Goal: Task Accomplishment & Management: Manage account settings

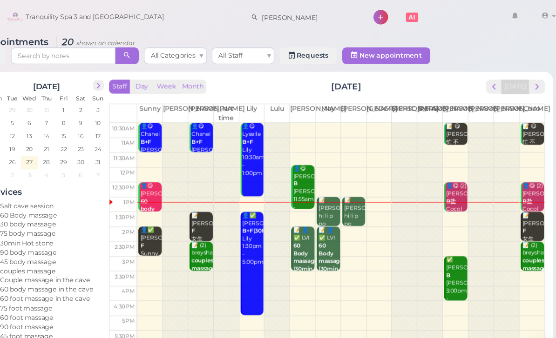
click at [358, 188] on div "📝 [PERSON_NAME] hi li p po 60 Body massage [PERSON_NAME]|[PERSON_NAME] 1:00pm -…" at bounding box center [368, 221] width 20 height 90
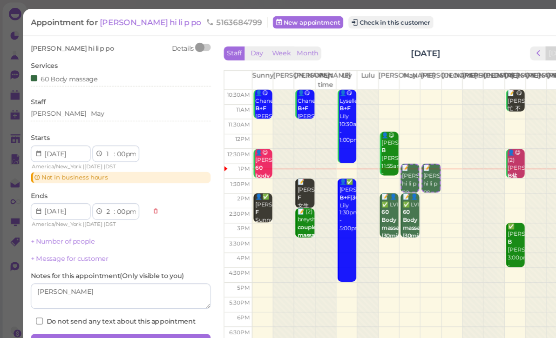
click at [331, 19] on button "Check in this customer" at bounding box center [349, 19] width 76 height 11
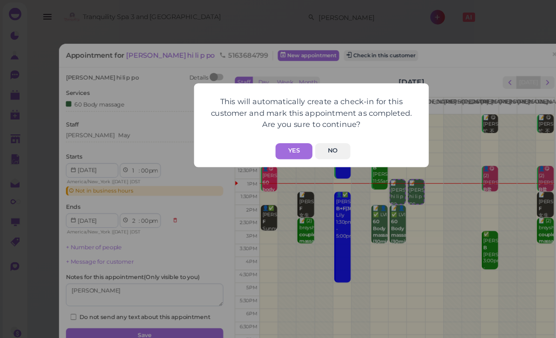
click at [258, 133] on button "Yes" at bounding box center [262, 135] width 33 height 14
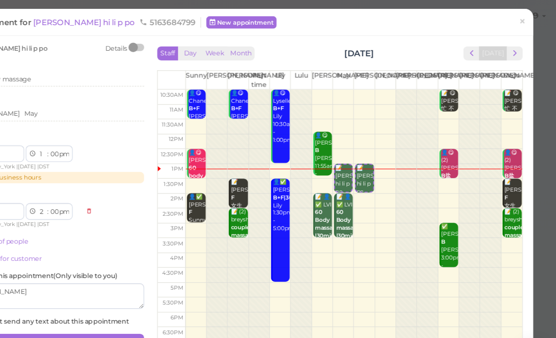
click at [523, 19] on span "×" at bounding box center [526, 19] width 6 height 13
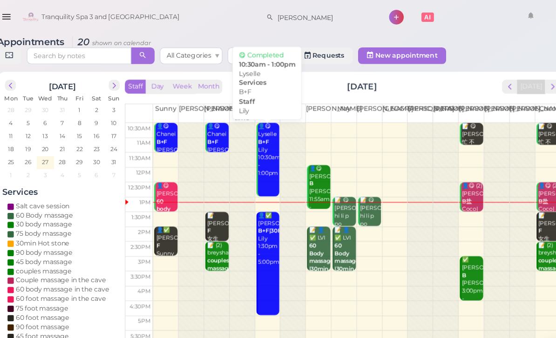
click at [265, 160] on link "👤😋 Lyselle B+F Lily 10:30am - 1:00pm" at bounding box center [275, 143] width 21 height 66
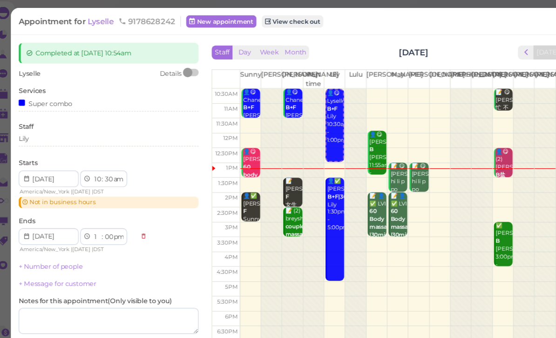
click at [200, 273] on td "5:30pm" at bounding box center [212, 271] width 25 height 14
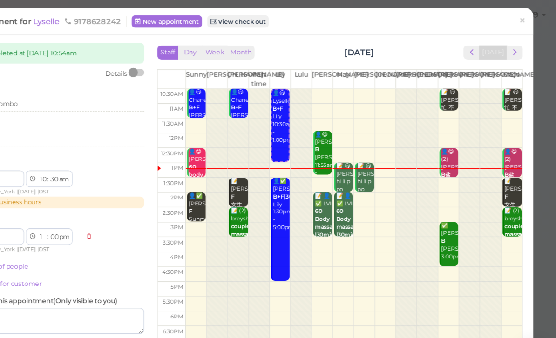
click at [517, 21] on link "×" at bounding box center [525, 20] width 17 height 22
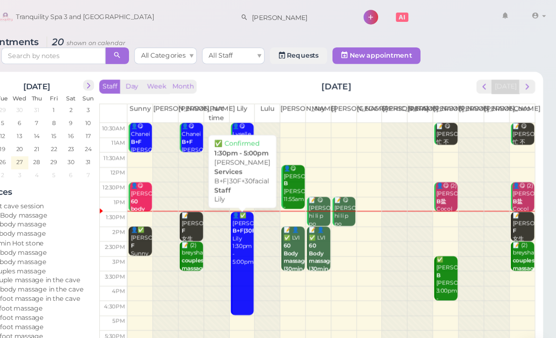
click at [265, 249] on link "👤✅ [PERSON_NAME]+F|30F+30facial Lily 1:30pm - 5:00pm" at bounding box center [275, 235] width 21 height 93
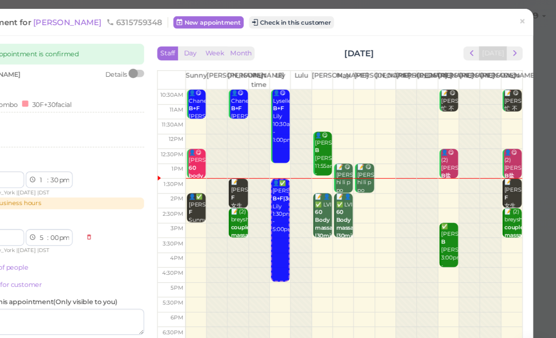
click at [282, 22] on button "Check in this customer" at bounding box center [320, 19] width 76 height 11
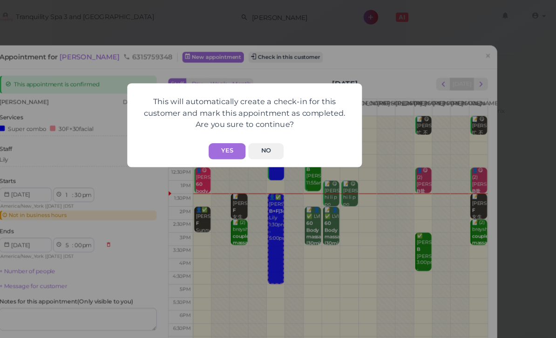
click at [246, 135] on button "Yes" at bounding box center [262, 135] width 33 height 14
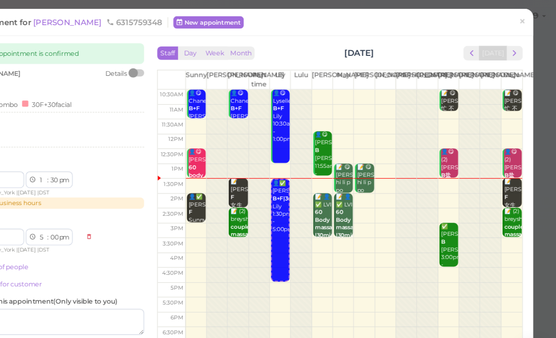
click at [523, 20] on span "×" at bounding box center [526, 19] width 6 height 13
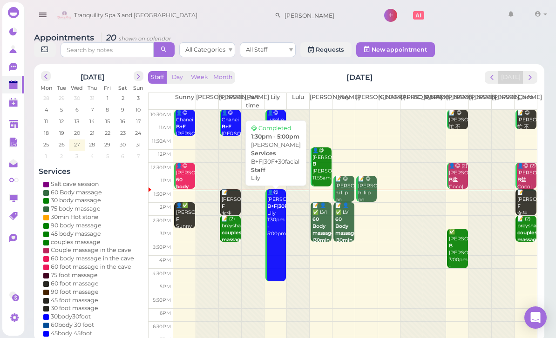
click at [270, 237] on link "👤😋 [PERSON_NAME]+F|30F+30facial Lily 1:30pm - 5:00pm" at bounding box center [275, 235] width 21 height 93
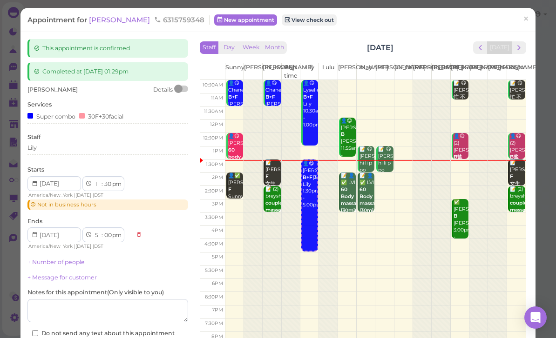
click at [110, 117] on div "30F+30facial" at bounding box center [101, 116] width 44 height 10
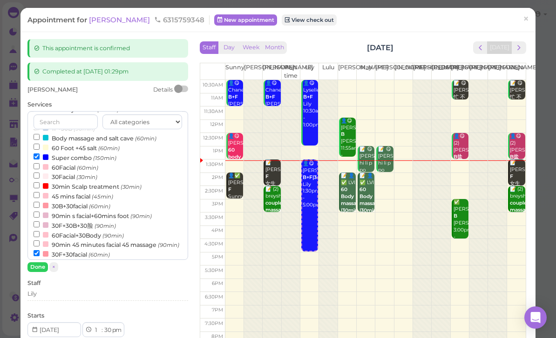
scroll to position [198, 0]
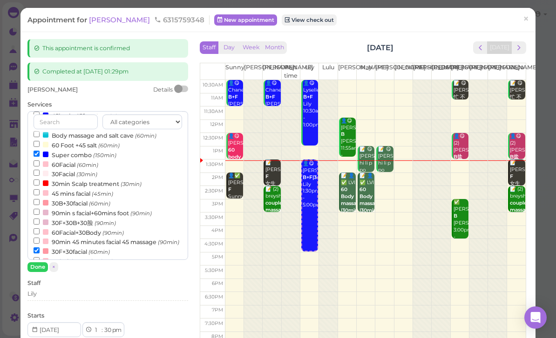
click at [81, 247] on label "30F+30facial (60min)" at bounding box center [72, 252] width 76 height 10
click at [40, 248] on input "30F+30facial (60min)" at bounding box center [37, 251] width 6 height 6
select select "4"
click at [36, 266] on button "Done" at bounding box center [37, 268] width 20 height 10
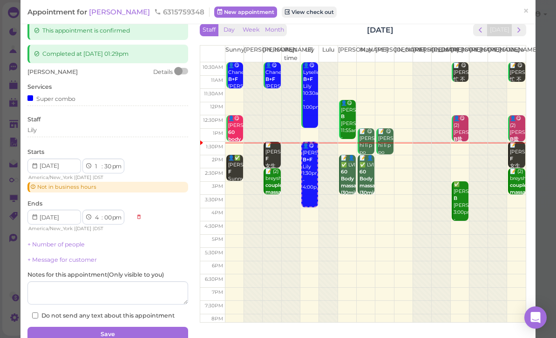
scroll to position [47, 0]
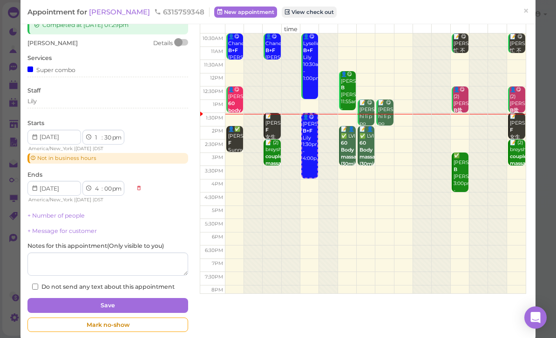
click at [139, 304] on button "Save" at bounding box center [107, 305] width 161 height 15
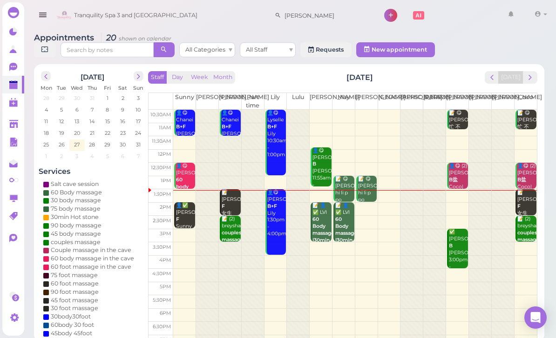
click at [319, 225] on b "60 Body massage |30min Scalp treatment" at bounding box center [325, 236] width 27 height 41
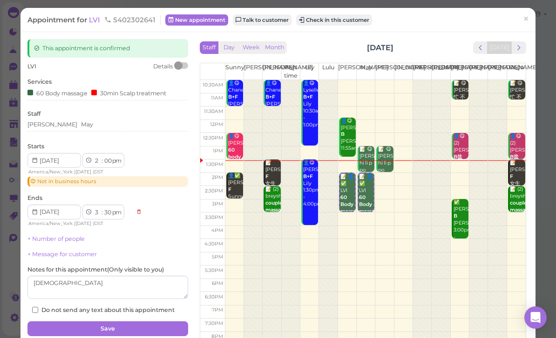
click at [531, 14] on link "×" at bounding box center [525, 20] width 17 height 22
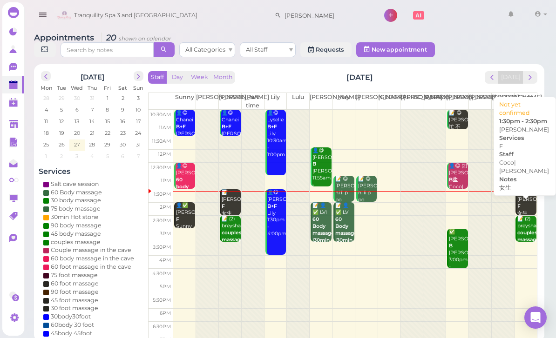
click at [525, 203] on div "📝 [PERSON_NAME] F 女生 [PERSON_NAME]|[PERSON_NAME] 1:30pm - 2:30pm" at bounding box center [527, 220] width 20 height 62
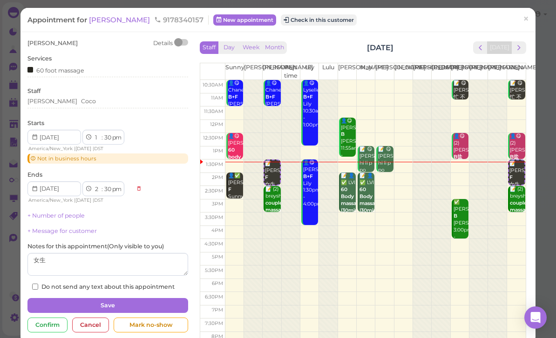
click at [287, 24] on button "Check in this customer" at bounding box center [319, 19] width 76 height 11
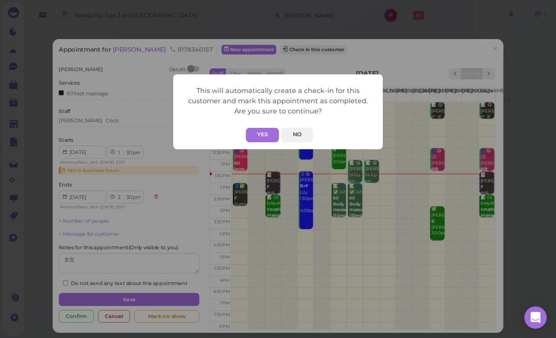
click at [260, 138] on button "Yes" at bounding box center [262, 135] width 33 height 14
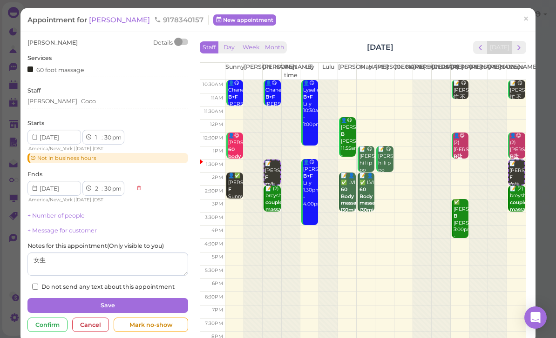
click at [531, 20] on link "×" at bounding box center [525, 20] width 17 height 22
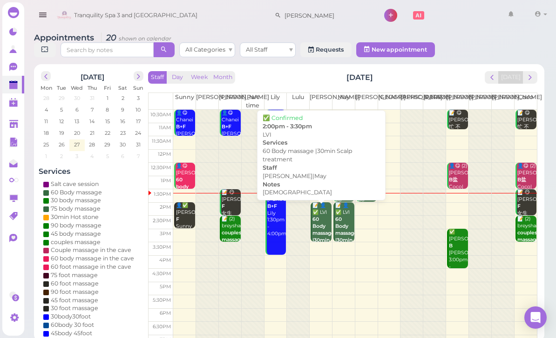
click at [324, 229] on b "60 Body massage |30min Scalp treatment" at bounding box center [325, 236] width 27 height 41
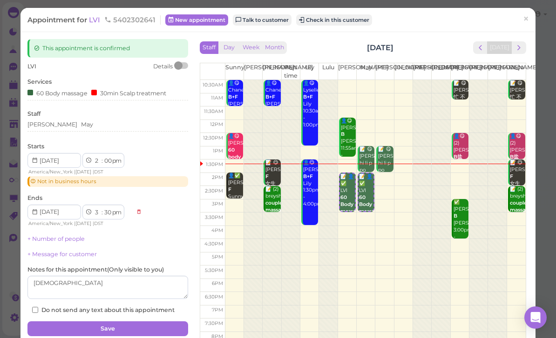
click at [526, 21] on span "×" at bounding box center [526, 19] width 6 height 13
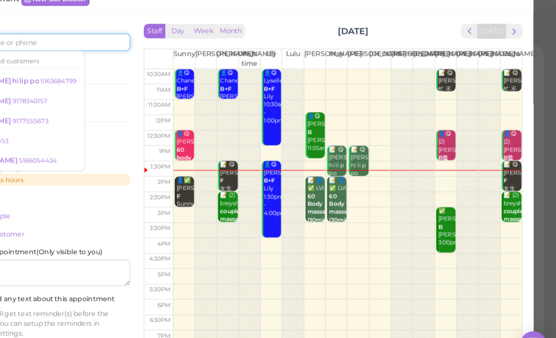
scroll to position [17, 0]
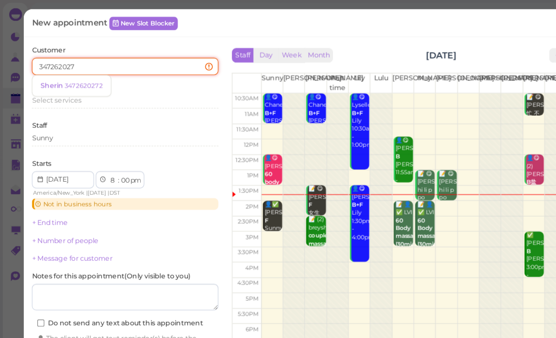
type input "3472620272"
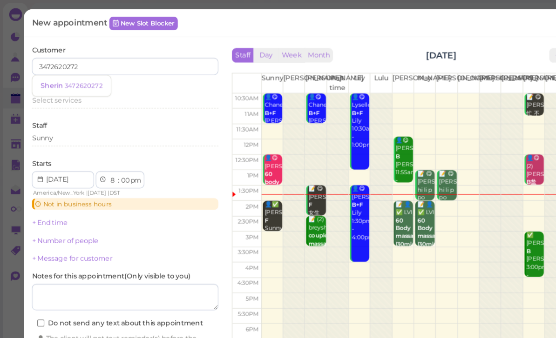
click at [74, 74] on small "3472620272" at bounding box center [72, 74] width 33 height 7
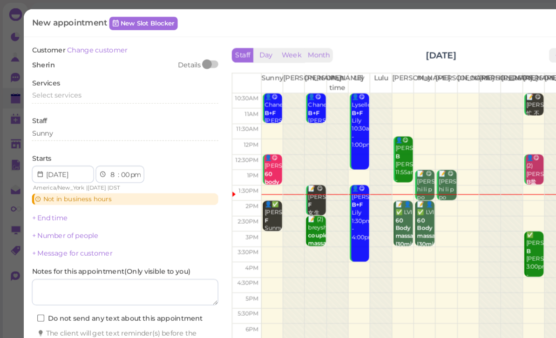
click at [65, 79] on span "Select services" at bounding box center [48, 82] width 43 height 7
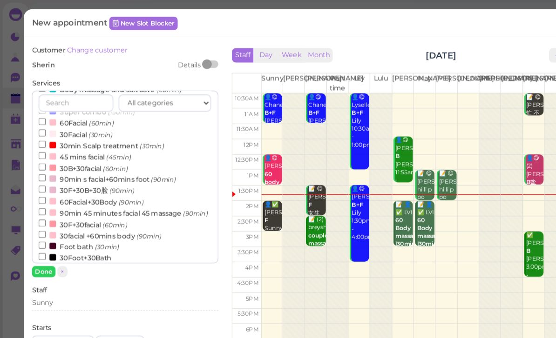
scroll to position [223, 0]
click at [73, 218] on label "30Foot+30Bath" at bounding box center [65, 223] width 63 height 10
click at [40, 219] on input "30Foot+30Bath" at bounding box center [37, 222] width 6 height 6
click at [39, 235] on button "Done" at bounding box center [37, 235] width 20 height 10
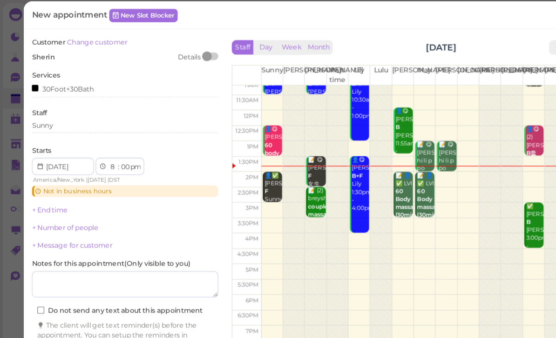
scroll to position [18, 0]
click at [120, 309] on button "Create appointment" at bounding box center [107, 316] width 161 height 15
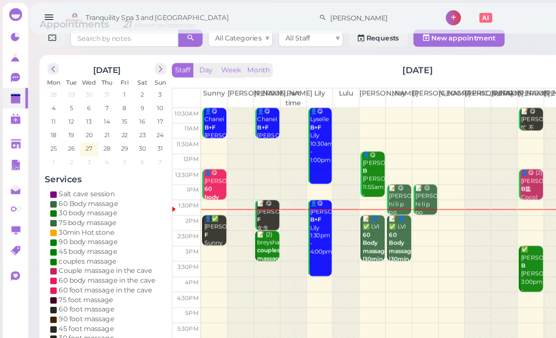
click at [68, 321] on div "1F+30B" at bounding box center [61, 325] width 20 height 8
click at [23, 310] on link at bounding box center [13, 318] width 22 height 18
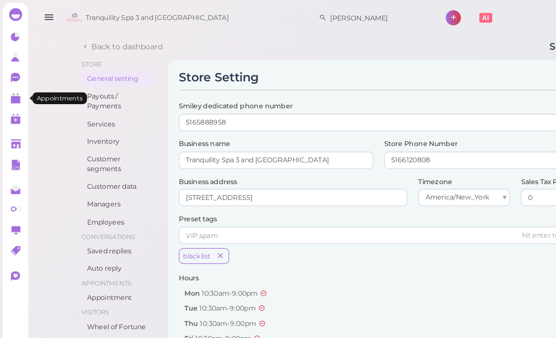
click at [10, 87] on polygon at bounding box center [13, 86] width 8 height 7
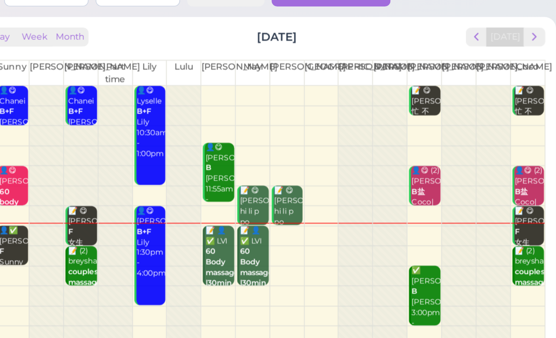
click at [312, 216] on b "60 Body massage |30min Scalp treatment" at bounding box center [325, 236] width 27 height 41
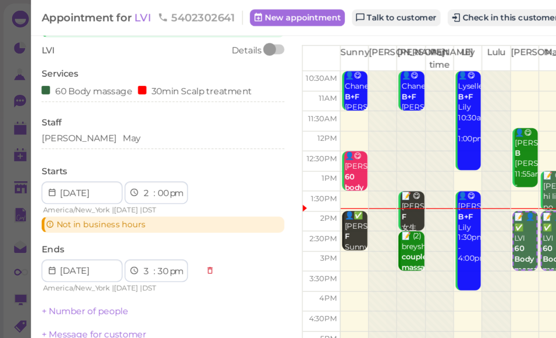
scroll to position [33, 0]
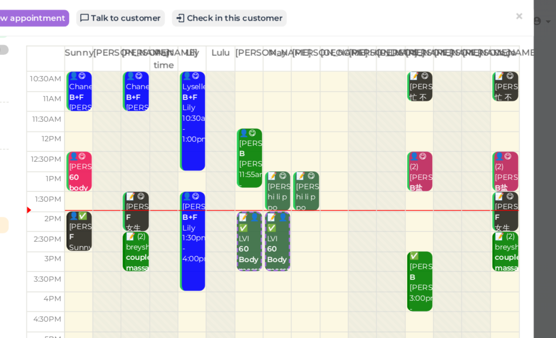
click at [225, 192] on td at bounding box center [375, 187] width 301 height 14
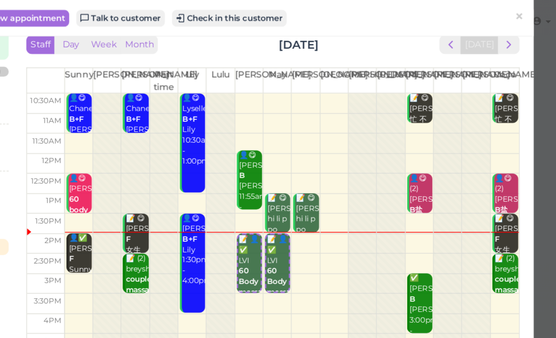
click at [296, 15] on button "Check in this customer" at bounding box center [334, 12] width 76 height 11
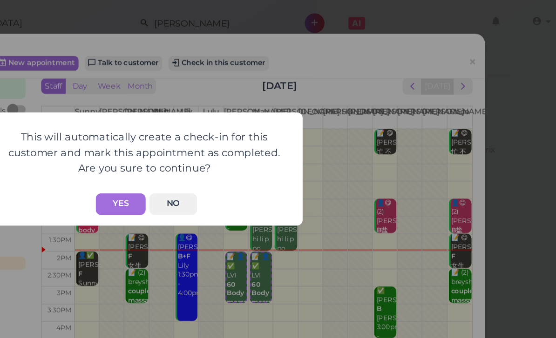
click at [246, 137] on button "Yes" at bounding box center [262, 135] width 33 height 14
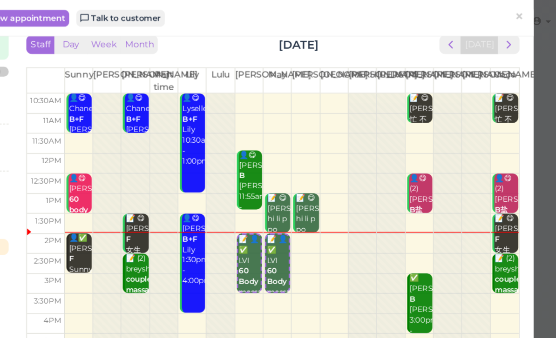
click at [517, 9] on link "×" at bounding box center [525, 11] width 17 height 22
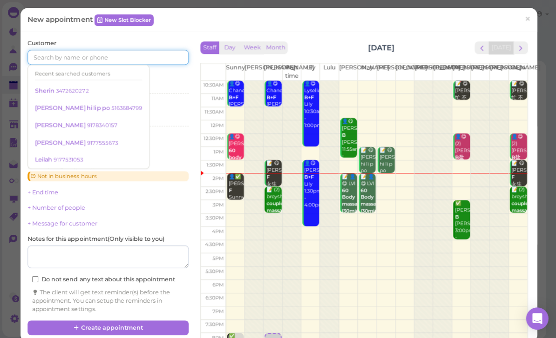
scroll to position [4, 0]
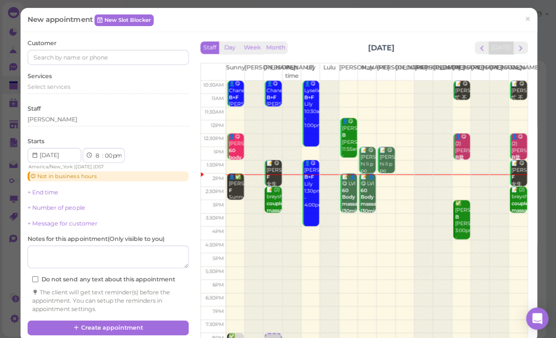
click at [528, 19] on span "×" at bounding box center [526, 19] width 6 height 13
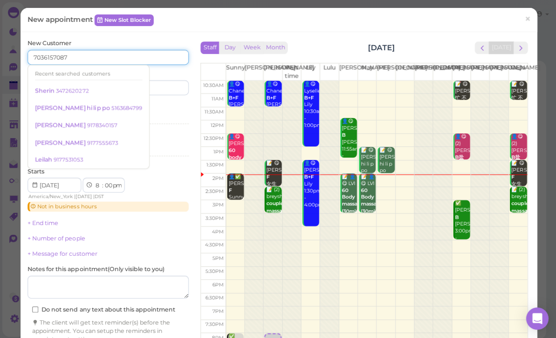
type input "7036157087"
click at [173, 92] on input at bounding box center [149, 87] width 77 height 15
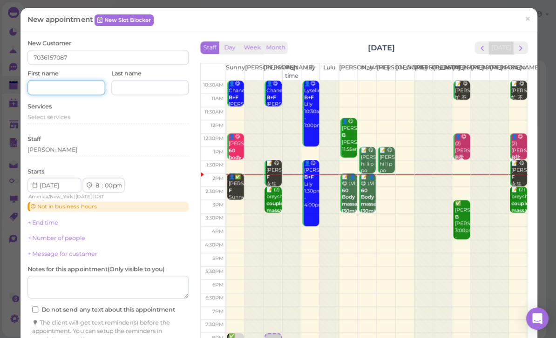
click at [94, 89] on input at bounding box center [65, 87] width 77 height 15
type input "Eena"
click at [69, 116] on span "Select services" at bounding box center [48, 116] width 43 height 7
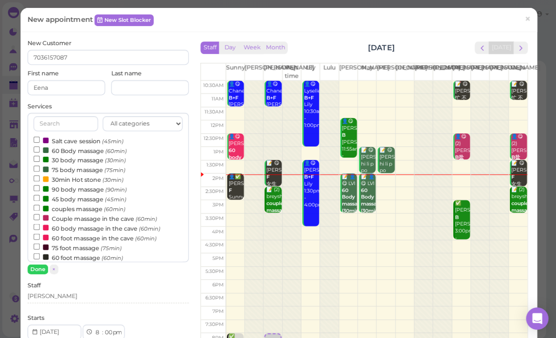
click at [88, 149] on label "60 Body massage (60min)" at bounding box center [80, 150] width 93 height 10
click at [40, 149] on input "60 Body massage (60min)" at bounding box center [37, 149] width 6 height 6
click at [45, 265] on button "Done" at bounding box center [37, 269] width 20 height 10
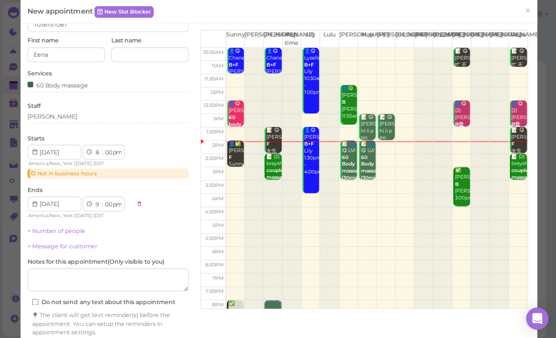
scroll to position [33, 0]
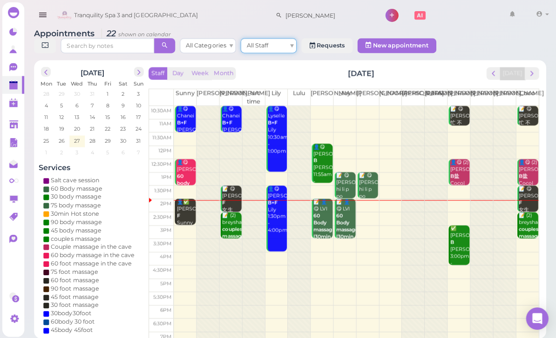
scroll to position [0, 0]
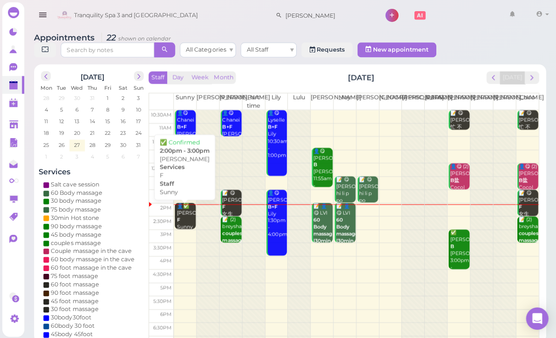
click at [182, 219] on div "👤✅ [PERSON_NAME] 2:00pm - 3:00pm" at bounding box center [186, 227] width 20 height 48
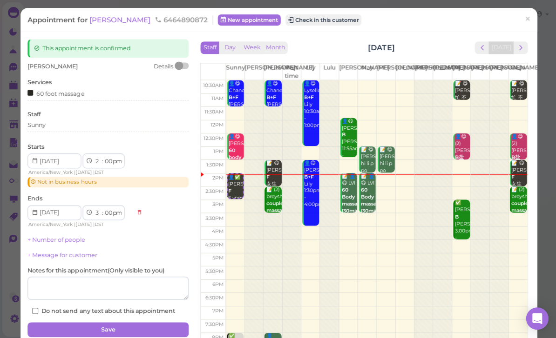
click at [298, 23] on button "Check in this customer" at bounding box center [322, 19] width 76 height 11
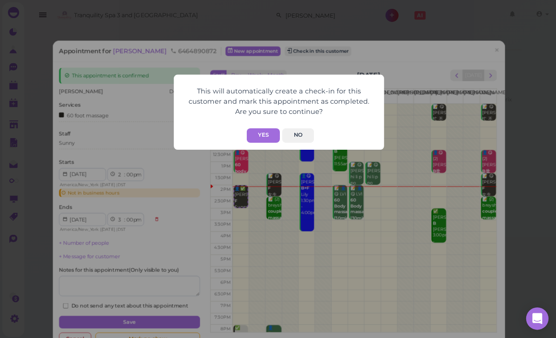
click at [257, 137] on button "Yes" at bounding box center [262, 135] width 33 height 14
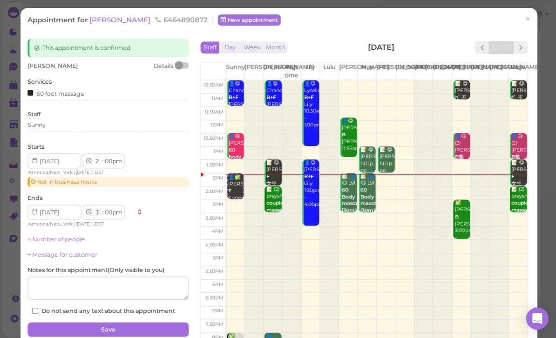
click at [540, 18] on div "Appointment for [PERSON_NAME] 6464890872 New appointment × This appointment is …" at bounding box center [278, 169] width 556 height 338
click at [527, 21] on span "×" at bounding box center [526, 19] width 6 height 13
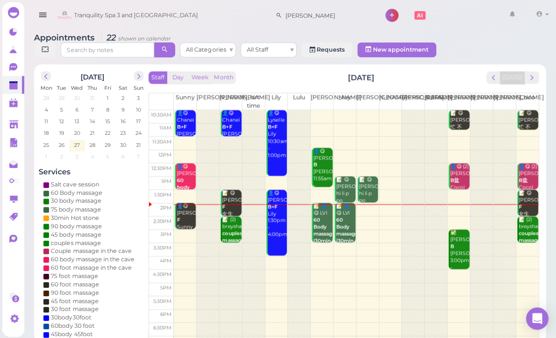
click at [330, 0] on div "Tranquility Spa 3 and [GEOGRAPHIC_DATA][PERSON_NAME] 1" at bounding box center [291, 13] width 534 height 26
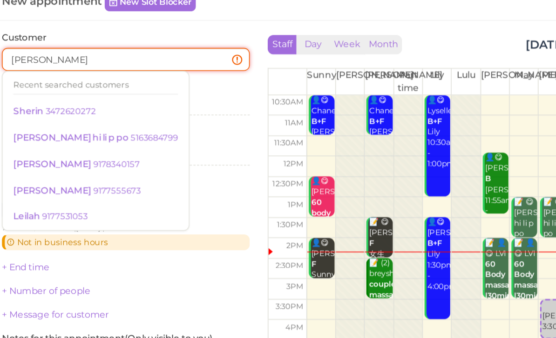
type input "Leslie"
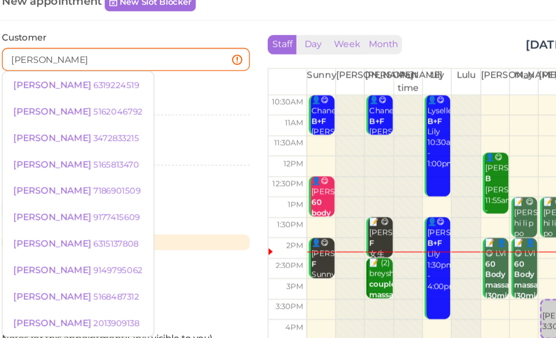
click at [87, 71] on small "6319224519" at bounding box center [102, 74] width 30 height 7
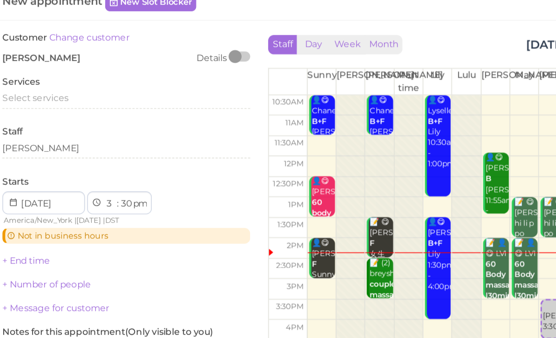
click at [43, 79] on span "Select services" at bounding box center [48, 82] width 43 height 7
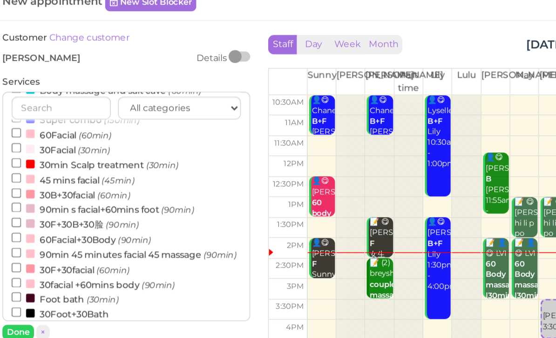
scroll to position [223, 0]
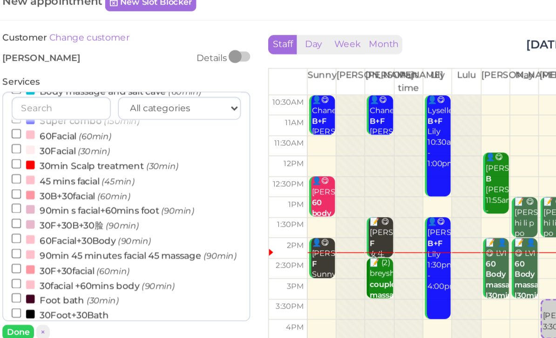
click at [59, 199] on label "30facial +60mins body (90min)" at bounding box center [87, 204] width 106 height 10
click at [40, 200] on input "30facial +60mins body (90min)" at bounding box center [37, 203] width 6 height 6
click at [27, 230] on button "Done" at bounding box center [37, 235] width 20 height 10
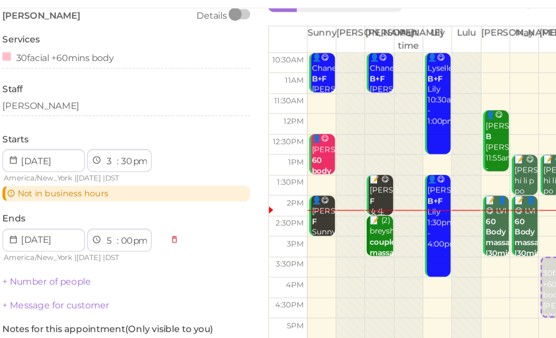
scroll to position [27, 0]
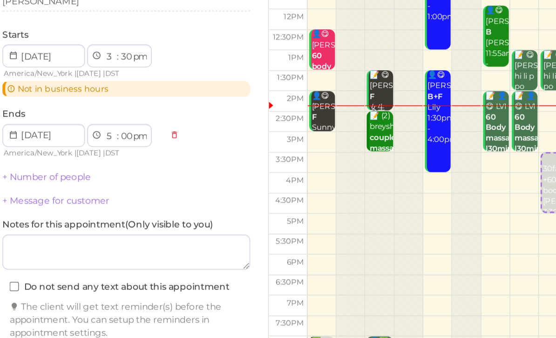
click at [101, 315] on button "Create appointment" at bounding box center [107, 322] width 161 height 15
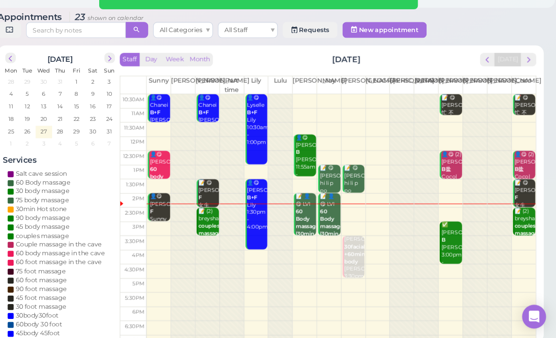
scroll to position [0, 0]
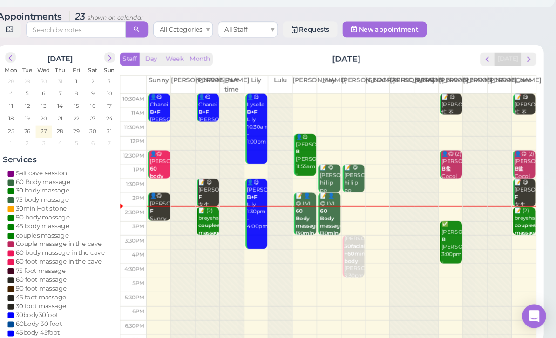
click at [222, 230] on b "couples massage" at bounding box center [233, 236] width 22 height 13
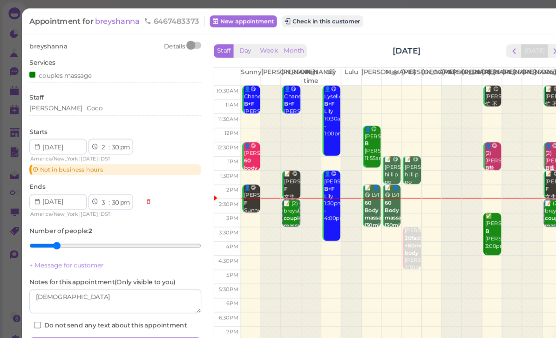
click at [93, 143] on div "1 2 3 4 5 6 7 8 9 10 11 12 : 00 05 10 15 20 25 30 35 40 45 50 55 am pm" at bounding box center [103, 137] width 42 height 15
click at [101, 130] on div "1 2 3 4 5 6 7 8 9 10 11 12 : 00 05 10 15 20 25 30 35 40 45 50 55 am pm" at bounding box center [103, 137] width 42 height 15
type input "8"
click at [144, 223] on input "range" at bounding box center [107, 230] width 161 height 15
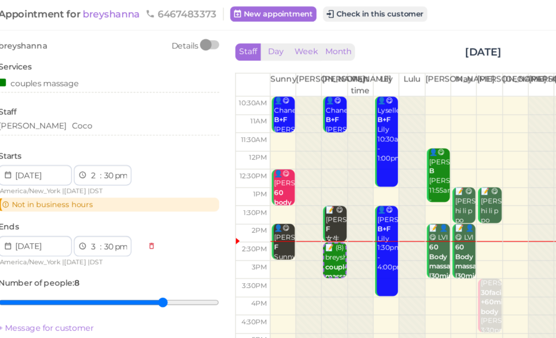
click at [94, 133] on select "1 2 3 4 5 6 7 8 9 10 11 12" at bounding box center [98, 138] width 8 height 10
select select "3"
select select "4"
click at [103, 133] on select "00 05 10 15 20 25 30 35 40 45 50 55" at bounding box center [107, 138] width 9 height 10
select select "00"
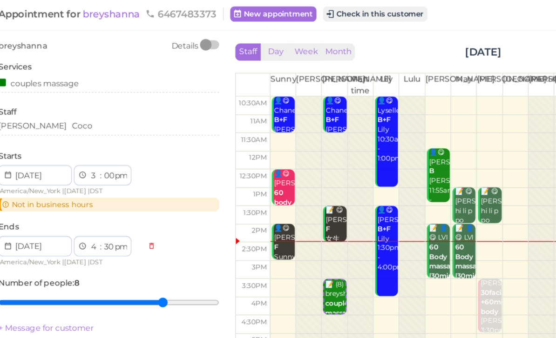
select select "00"
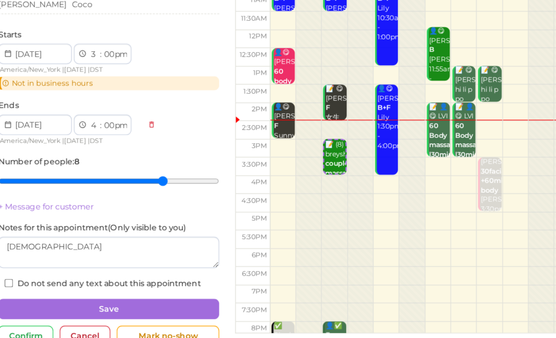
scroll to position [28, 0]
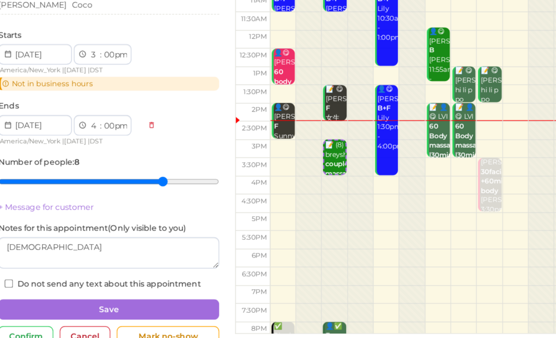
click at [121, 289] on button "Save" at bounding box center [107, 296] width 161 height 15
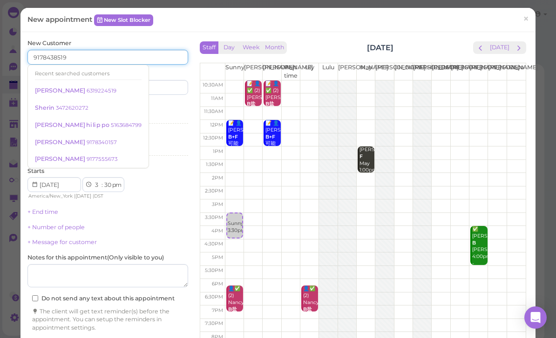
type input "9178438519"
click at [162, 86] on input at bounding box center [149, 87] width 77 height 15
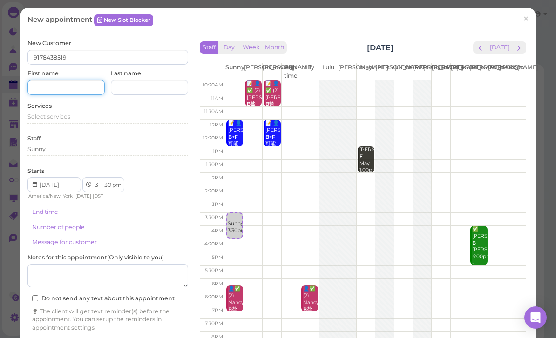
click at [85, 91] on input at bounding box center [65, 87] width 77 height 15
type input "Kristy"
click at [57, 114] on span "Select services" at bounding box center [48, 116] width 43 height 7
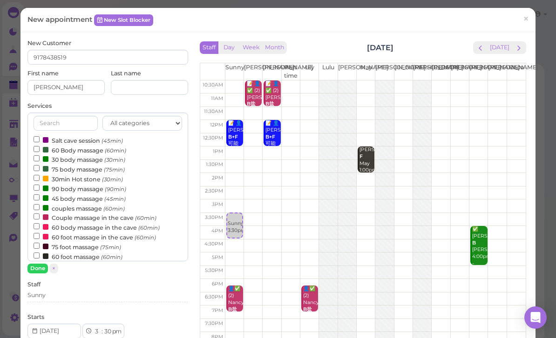
click at [87, 148] on label "60 Body massage (60min)" at bounding box center [80, 150] width 93 height 10
click at [40, 148] on input "60 Body massage (60min)" at bounding box center [37, 149] width 6 height 6
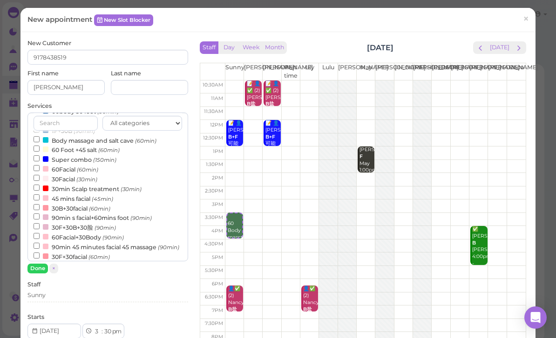
scroll to position [194, 0]
click at [117, 184] on label "30min Scalp treatment (30min)" at bounding box center [88, 189] width 108 height 10
click at [40, 185] on input "30min Scalp treatment (30min)" at bounding box center [37, 188] width 6 height 6
select select "5"
select select "00"
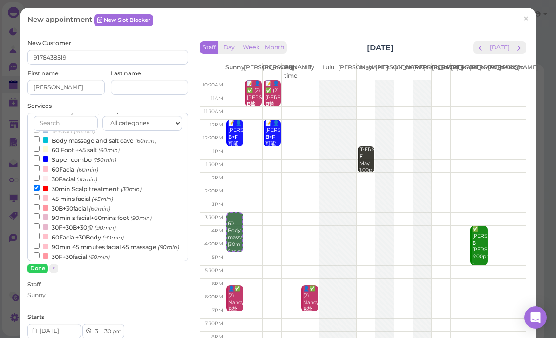
click at [45, 270] on button "Done" at bounding box center [37, 269] width 20 height 10
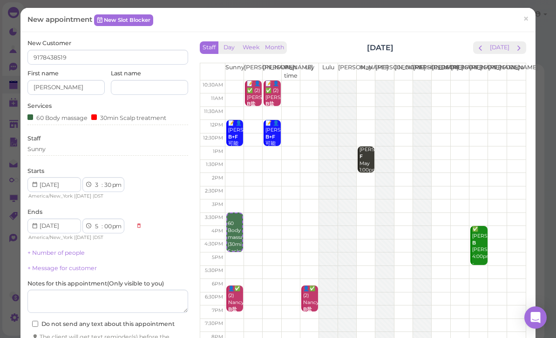
click at [181, 123] on div "60 Body massage 30min Scalp treatment" at bounding box center [107, 119] width 161 height 13
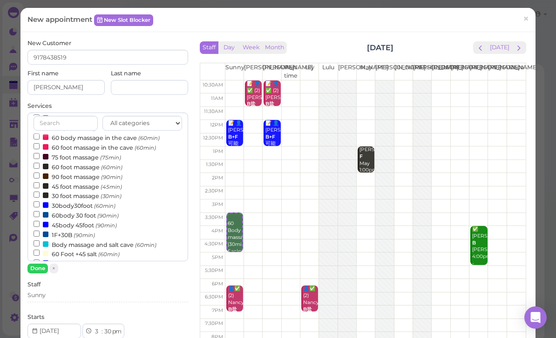
scroll to position [91, 0]
click at [80, 248] on label "60 Foot +45 salt (60min)" at bounding box center [77, 253] width 86 height 10
click at [40, 249] on input "60 Foot +45 salt (60min)" at bounding box center [37, 252] width 6 height 6
select select "6"
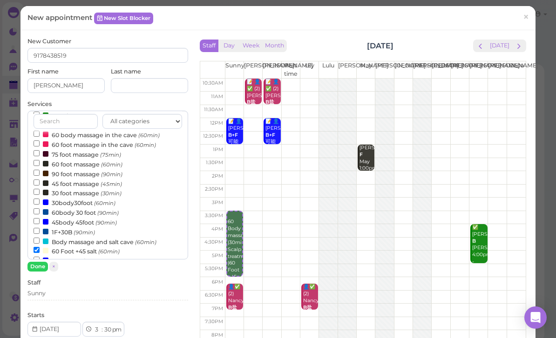
click at [42, 268] on button "Done" at bounding box center [37, 267] width 20 height 10
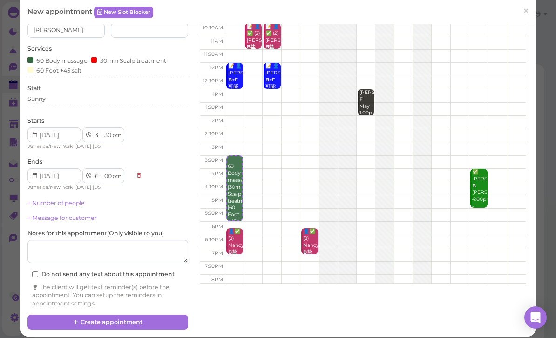
click at [91, 323] on button "Create appointment" at bounding box center [107, 322] width 161 height 15
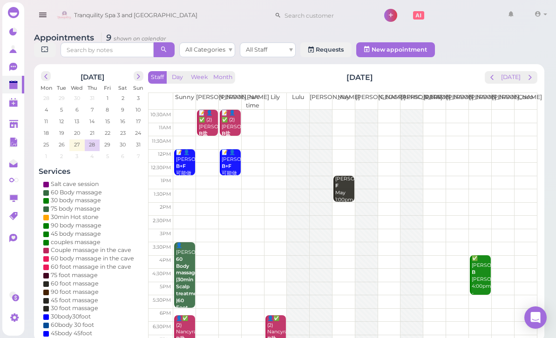
click at [489, 80] on span "prev" at bounding box center [491, 77] width 9 height 9
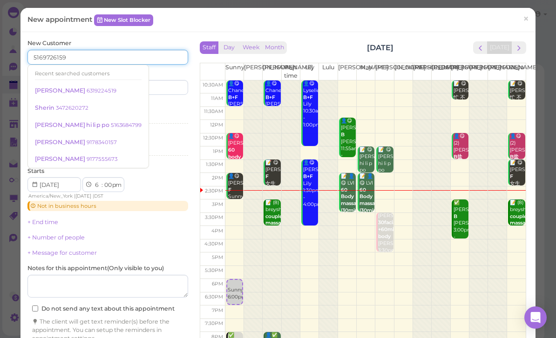
type input "5169726159"
click at [163, 88] on input at bounding box center [149, 87] width 77 height 15
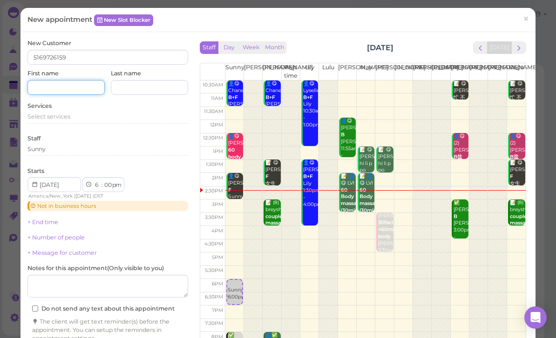
click at [76, 89] on input at bounding box center [65, 87] width 77 height 15
type input "Gloria"
click at [74, 117] on div "Select services" at bounding box center [107, 117] width 161 height 8
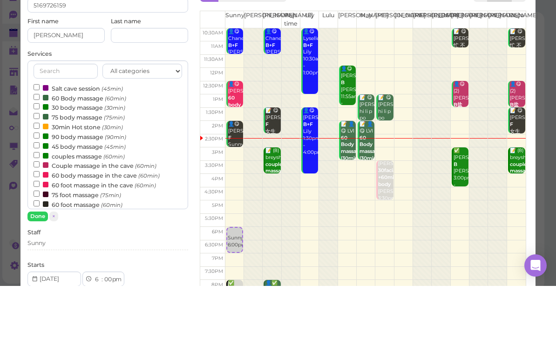
click at [81, 174] on label "30min Hot stone (30min)" at bounding box center [78, 179] width 89 height 10
click at [40, 175] on input "30min Hot stone (30min)" at bounding box center [37, 178] width 6 height 6
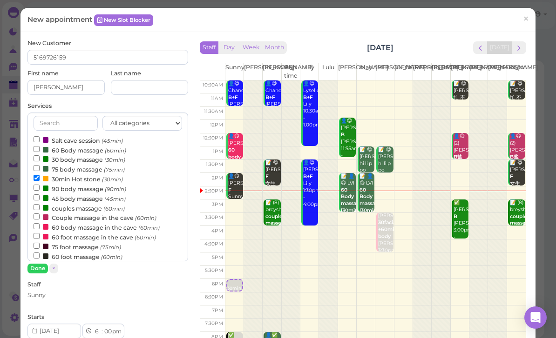
click at [42, 264] on button "Done" at bounding box center [37, 269] width 20 height 10
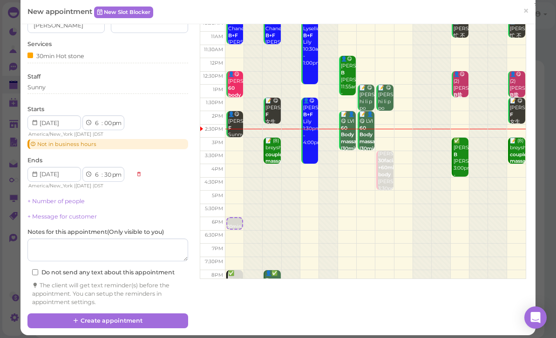
scroll to position [61, 0]
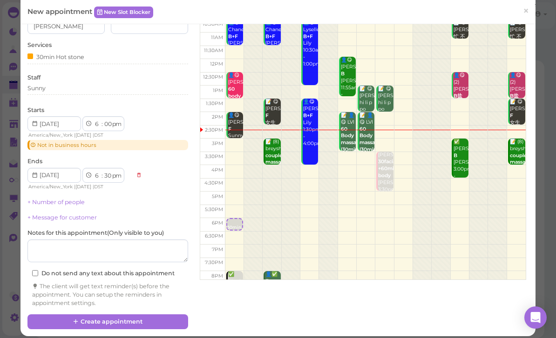
click at [125, 320] on button "Create appointment" at bounding box center [107, 322] width 161 height 15
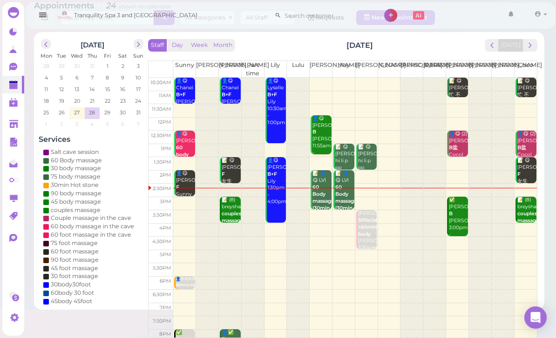
click at [530, 41] on span "next" at bounding box center [530, 45] width 9 height 9
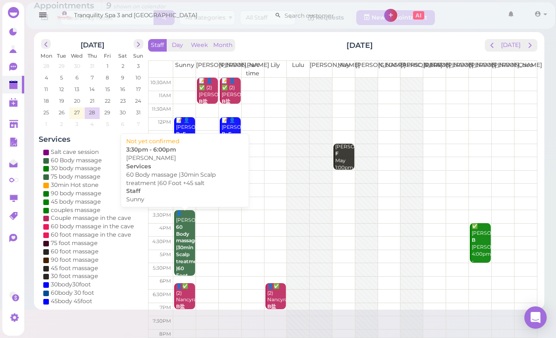
click at [179, 242] on b "60 Body massage |30min Scalp treatment |60 Foot +45 salt" at bounding box center [189, 258] width 27 height 68
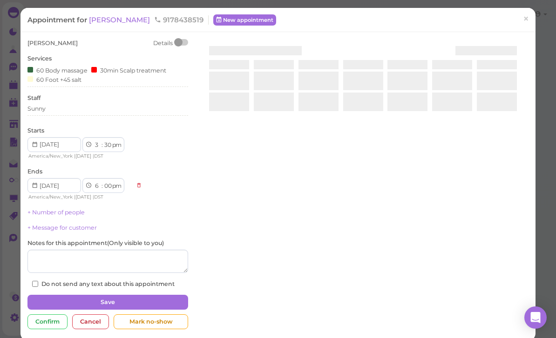
scroll to position [30, 0]
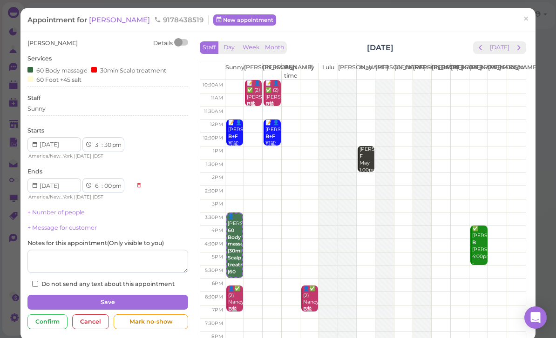
click at [522, 20] on link "×" at bounding box center [525, 20] width 17 height 22
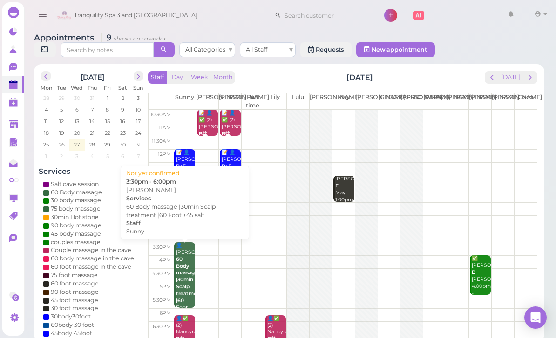
click at [180, 272] on b "60 Body massage |30min Scalp treatment |60 Foot +45 salt" at bounding box center [189, 291] width 27 height 68
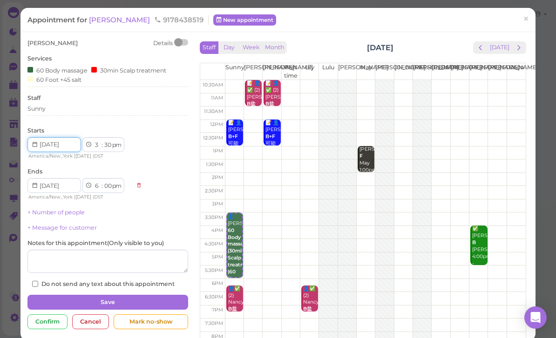
click at [75, 138] on input at bounding box center [54, 144] width 54 height 15
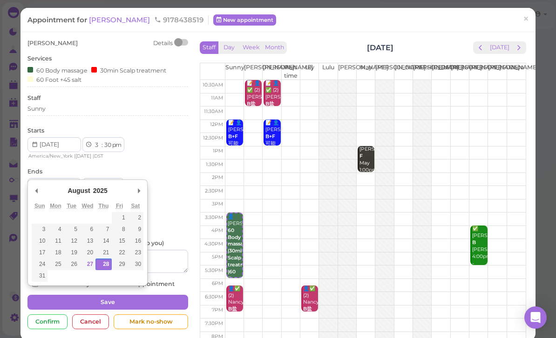
click at [145, 96] on div "Staff Sunny" at bounding box center [107, 107] width 161 height 26
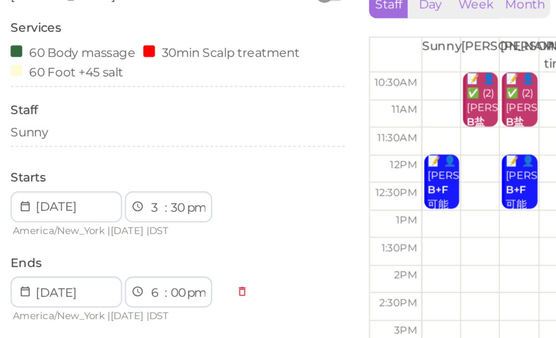
click at [50, 105] on div "Sunny" at bounding box center [107, 109] width 161 height 8
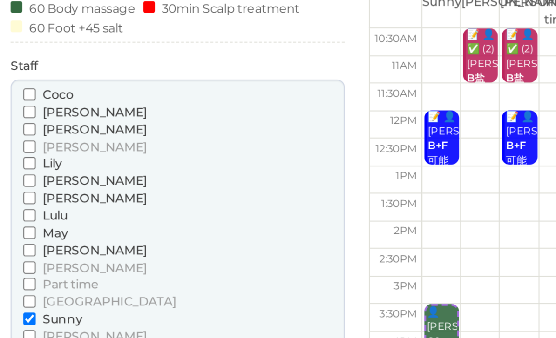
scroll to position [22, 0]
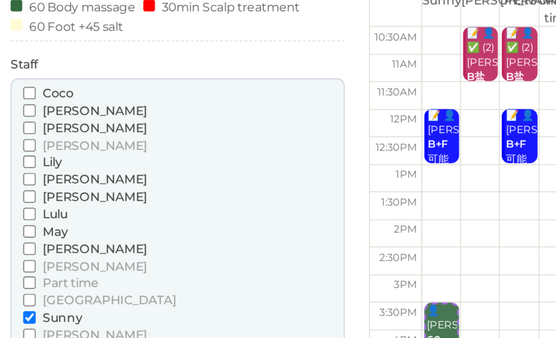
click at [43, 178] on span "Part time" at bounding box center [56, 181] width 27 height 7
click at [35, 178] on input "Part time" at bounding box center [37, 181] width 6 height 6
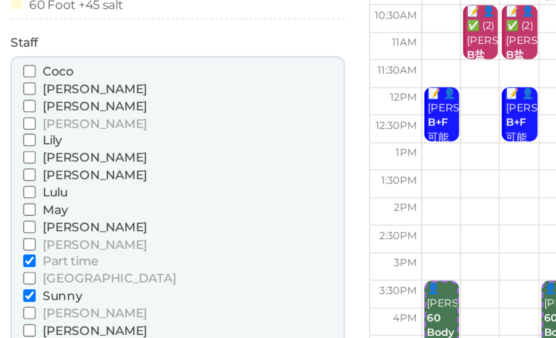
click at [27, 216] on button "Done" at bounding box center [37, 221] width 20 height 10
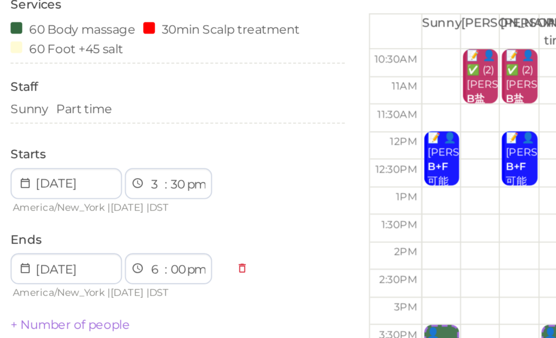
scroll to position [14, 0]
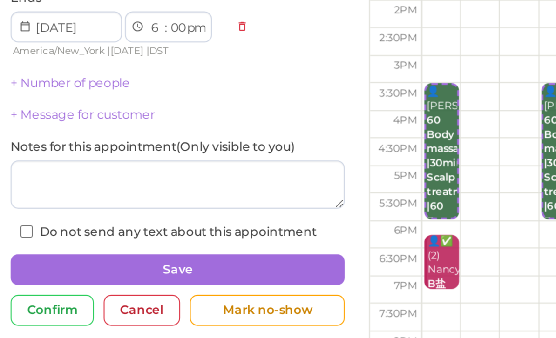
click at [48, 198] on link "+ Number of people" at bounding box center [55, 201] width 57 height 7
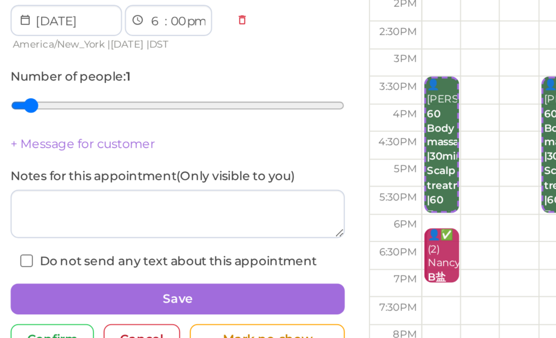
type input "2"
click at [29, 205] on input "range" at bounding box center [107, 212] width 161 height 15
click at [95, 298] on button "Save" at bounding box center [107, 305] width 161 height 15
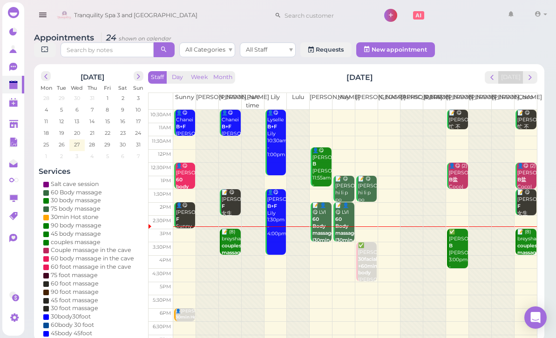
click at [460, 250] on div "✅ SEAN B Tom 3:00pm - 4:30pm" at bounding box center [458, 253] width 20 height 48
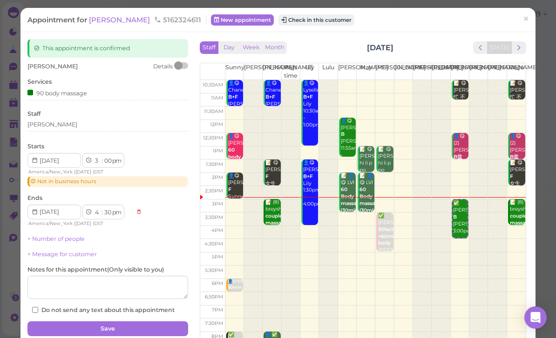
click at [278, 21] on button "Check in this customer" at bounding box center [316, 19] width 76 height 11
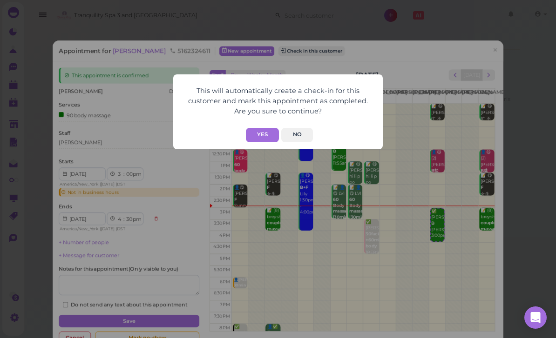
click at [266, 135] on button "Yes" at bounding box center [262, 135] width 33 height 14
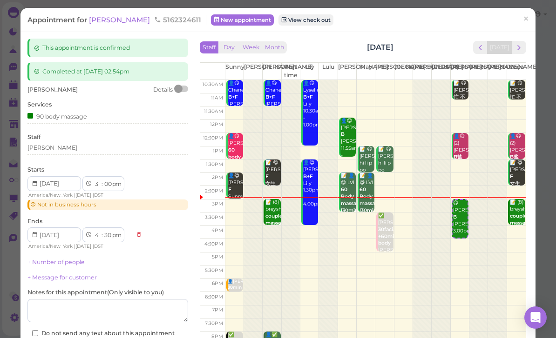
click at [529, 19] on span "×" at bounding box center [526, 19] width 6 height 13
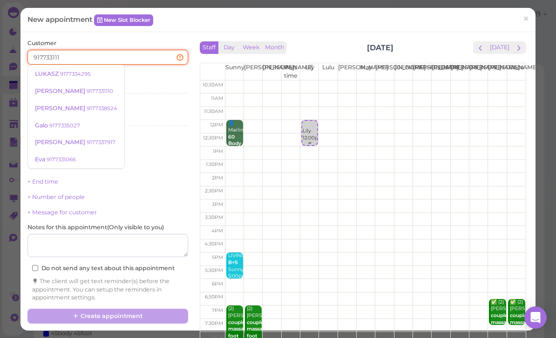
type input "9177331110"
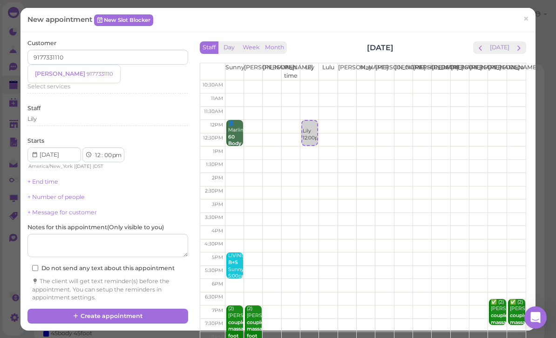
click at [87, 73] on small "9177331110" at bounding box center [100, 74] width 27 height 7
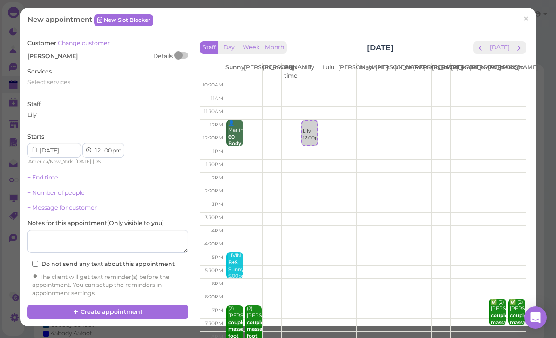
click at [63, 81] on span "Select services" at bounding box center [48, 82] width 43 height 7
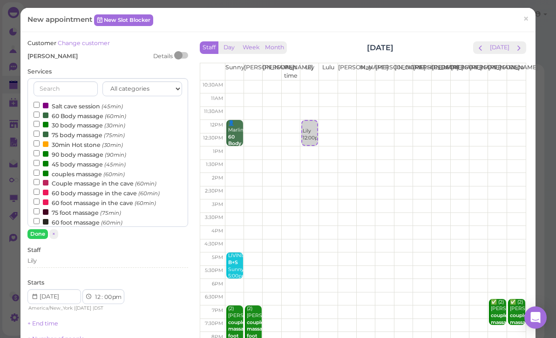
click at [78, 117] on label "60 Body massage (60min)" at bounding box center [80, 116] width 93 height 10
click at [40, 117] on input "60 Body massage (60min)" at bounding box center [37, 115] width 6 height 6
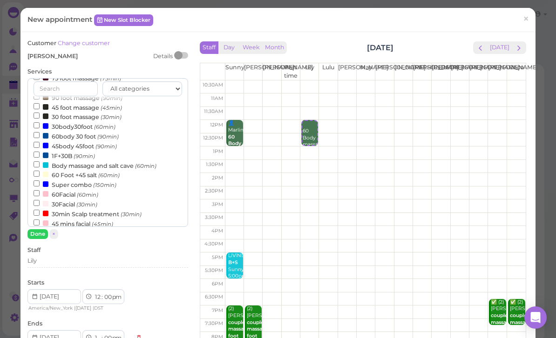
scroll to position [136, 0]
click at [79, 190] on small "(60min)" at bounding box center [87, 193] width 21 height 7
click at [40, 189] on input "60Facial (60min)" at bounding box center [37, 192] width 6 height 6
select select "2"
click at [38, 234] on button "Done" at bounding box center [37, 235] width 20 height 10
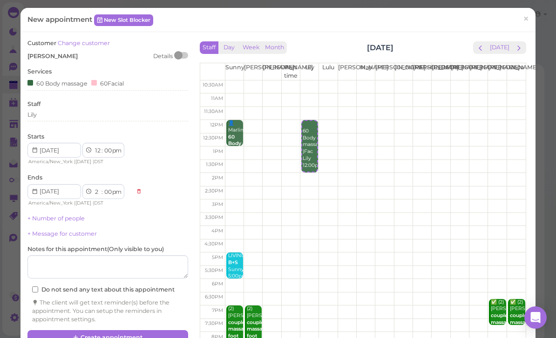
click at [118, 335] on button "Create appointment" at bounding box center [107, 338] width 161 height 15
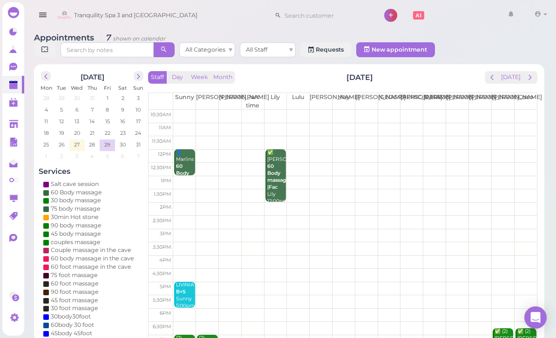
click at [496, 81] on span "prev" at bounding box center [491, 77] width 9 height 9
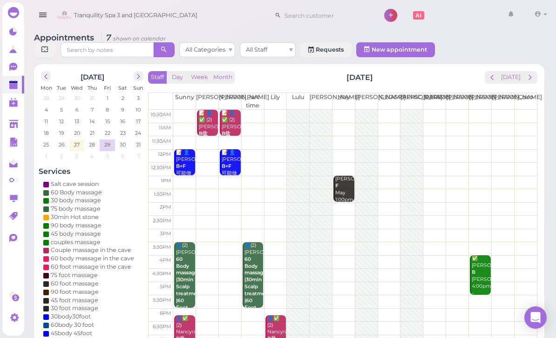
click at [492, 81] on span "prev" at bounding box center [491, 77] width 9 height 9
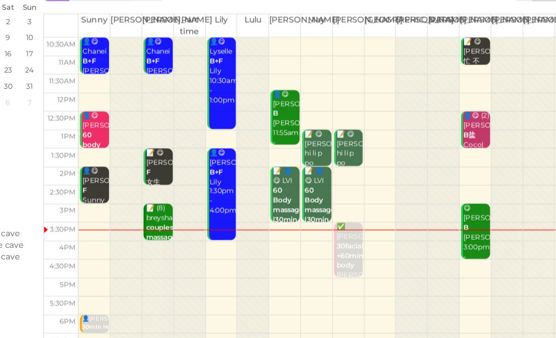
click at [358, 257] on b "30facial +60mins body" at bounding box center [368, 267] width 21 height 20
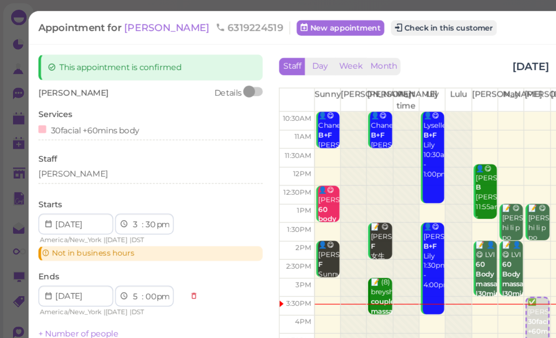
click at [288, 26] on button "Check in this customer" at bounding box center [318, 19] width 76 height 11
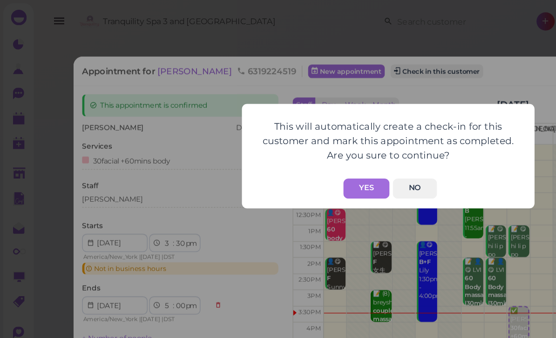
click at [267, 136] on button "Yes" at bounding box center [262, 135] width 33 height 14
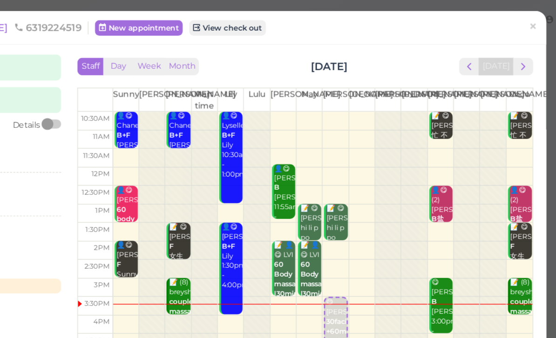
click at [523, 18] on span "×" at bounding box center [526, 19] width 6 height 13
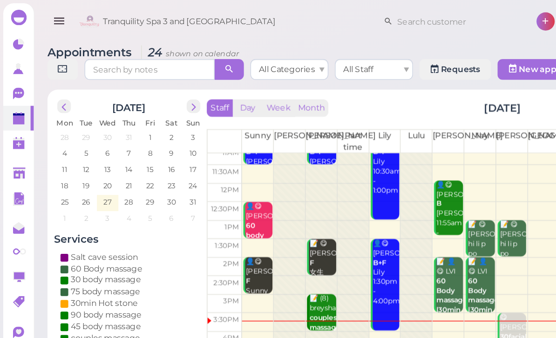
scroll to position [18, 0]
click at [229, 225] on b "couples massage" at bounding box center [233, 231] width 22 height 13
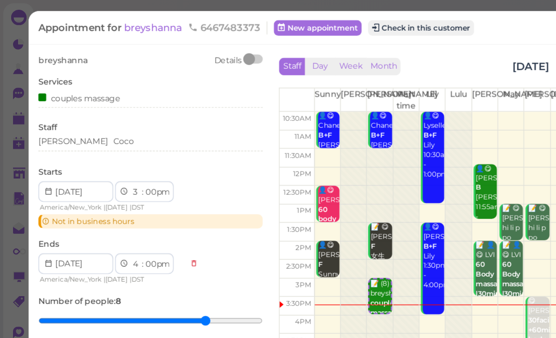
click at [319, 22] on button "Check in this customer" at bounding box center [301, 19] width 76 height 11
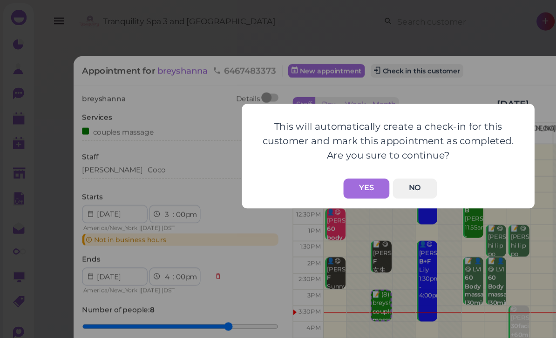
click at [265, 134] on button "Yes" at bounding box center [262, 135] width 33 height 14
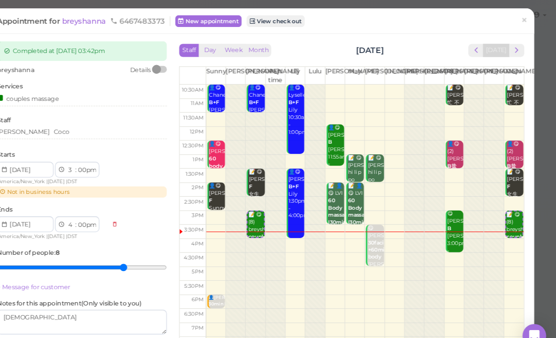
click at [523, 22] on span "×" at bounding box center [526, 19] width 6 height 13
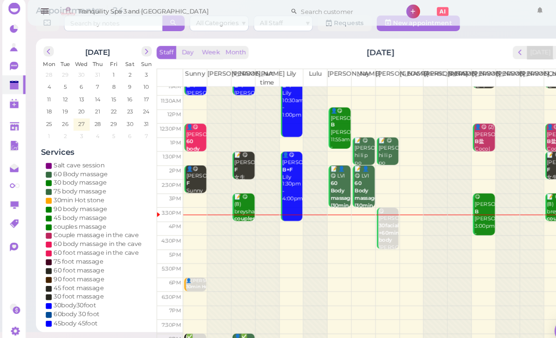
scroll to position [23, 0]
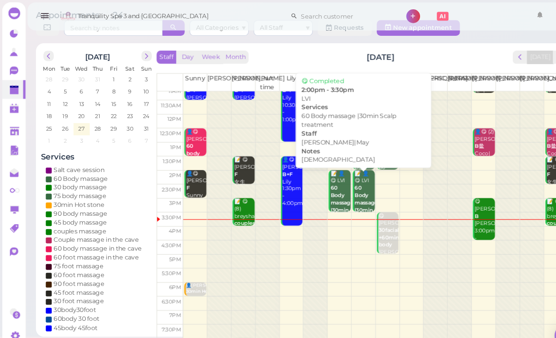
click at [345, 187] on b "60 Body massage |30min Scalp treatment" at bounding box center [348, 195] width 27 height 41
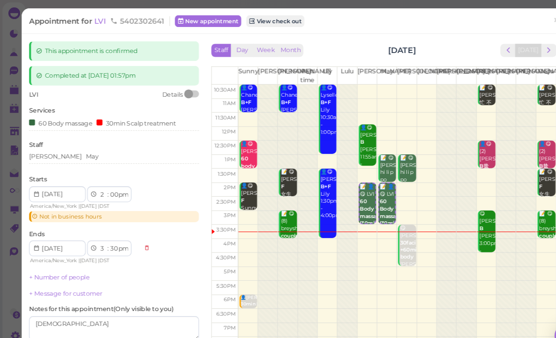
click at [80, 148] on div "Lisa May" at bounding box center [107, 148] width 161 height 8
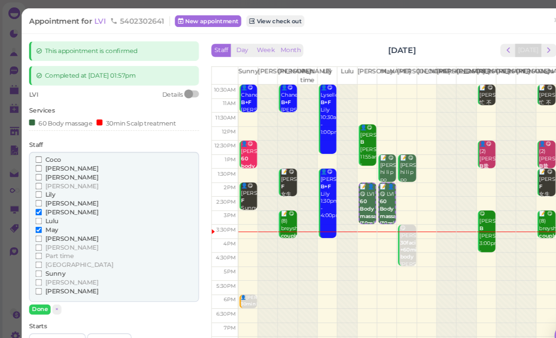
click at [55, 256] on span "Sunny" at bounding box center [52, 259] width 19 height 7
click at [40, 256] on input "Sunny" at bounding box center [37, 259] width 6 height 6
click at [59, 231] on span "[PERSON_NAME]" at bounding box center [68, 234] width 50 height 7
click at [40, 231] on input "[PERSON_NAME]" at bounding box center [37, 234] width 6 height 6
click at [51, 197] on span "[PERSON_NAME]" at bounding box center [68, 200] width 50 height 7
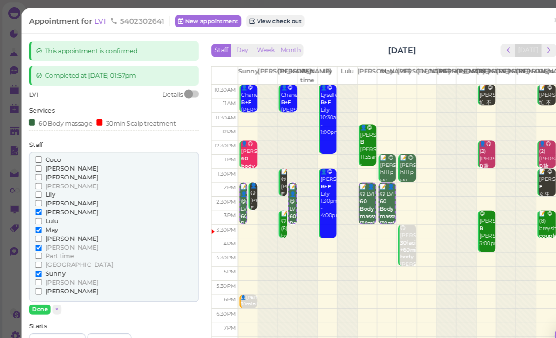
click at [40, 198] on input "[PERSON_NAME]" at bounding box center [37, 201] width 6 height 6
click at [51, 206] on span "Lulu" at bounding box center [49, 209] width 12 height 7
click at [40, 206] on input "Lulu" at bounding box center [37, 209] width 6 height 6
click at [48, 214] on span "May" at bounding box center [49, 217] width 12 height 7
click at [40, 215] on input "May" at bounding box center [37, 218] width 6 height 6
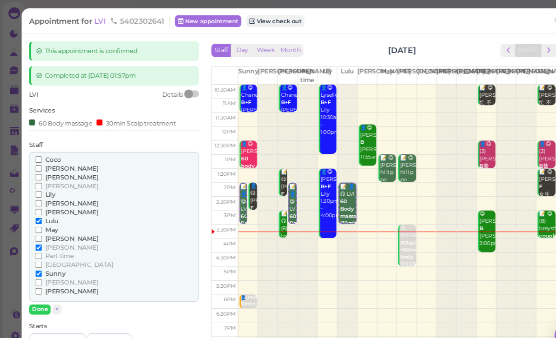
click at [44, 206] on span "Lulu" at bounding box center [49, 209] width 12 height 7
click at [40, 206] on input "Lulu" at bounding box center [37, 209] width 6 height 6
click at [39, 288] on button "Done" at bounding box center [37, 293] width 20 height 10
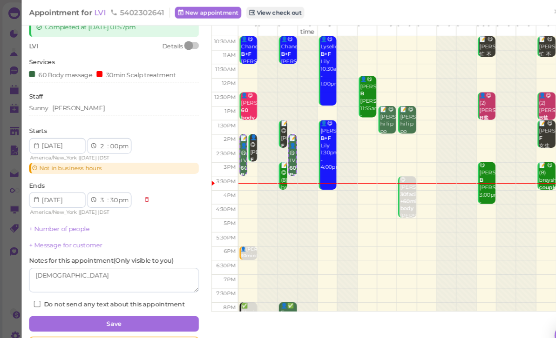
scroll to position [46, 0]
click at [145, 304] on button "Save" at bounding box center [107, 306] width 161 height 15
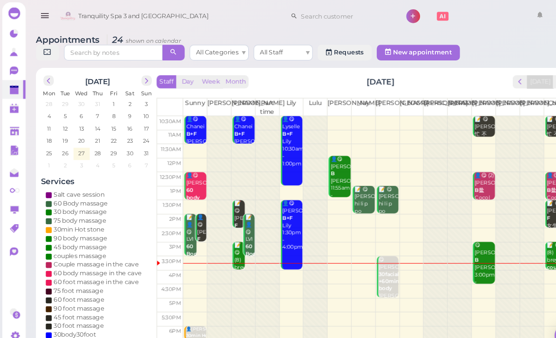
scroll to position [8, 0]
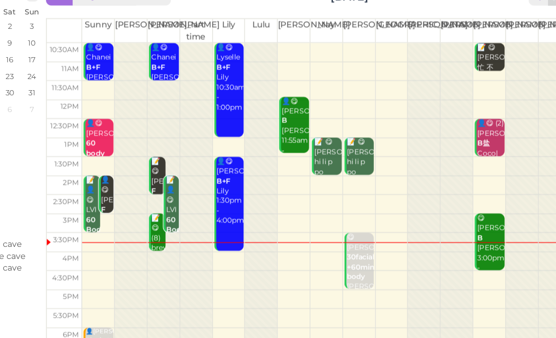
click at [221, 182] on div "📝 😋 Jackie F 女生 Coco|Nancy 1:30pm - 2:30pm" at bounding box center [226, 220] width 10 height 76
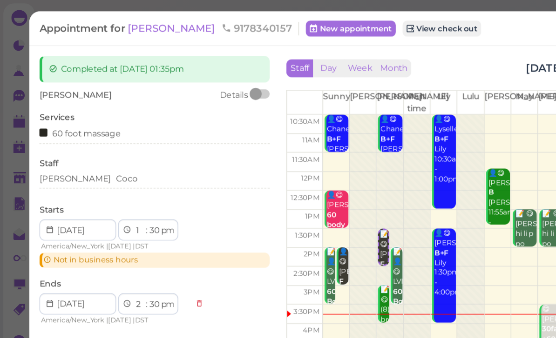
click at [99, 125] on div "Nancy Coco" at bounding box center [107, 125] width 161 height 8
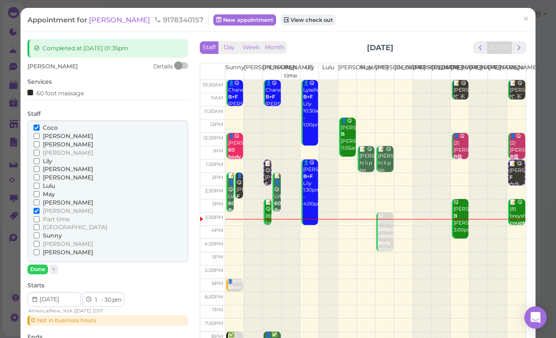
click at [47, 174] on span "[PERSON_NAME]" at bounding box center [68, 177] width 50 height 7
click at [40, 175] on input "[PERSON_NAME]" at bounding box center [37, 178] width 6 height 6
click at [46, 208] on span "[PERSON_NAME]" at bounding box center [68, 211] width 50 height 7
click at [40, 208] on input "[PERSON_NAME]" at bounding box center [37, 211] width 6 height 6
click at [44, 265] on button "Done" at bounding box center [37, 270] width 20 height 10
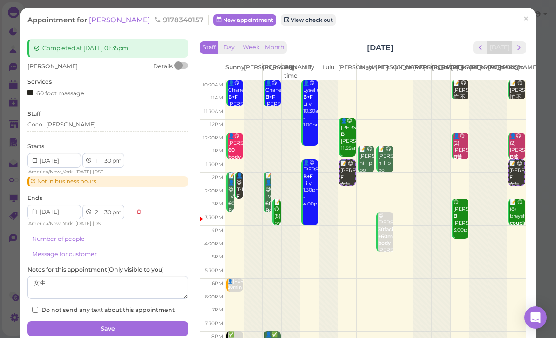
click at [101, 324] on button "Save" at bounding box center [107, 329] width 161 height 15
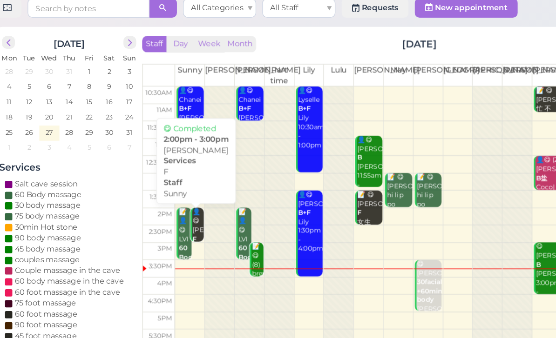
click at [186, 203] on div "👤😋 Jennifer F Sunny 2:00pm - 3:00pm" at bounding box center [190, 230] width 9 height 55
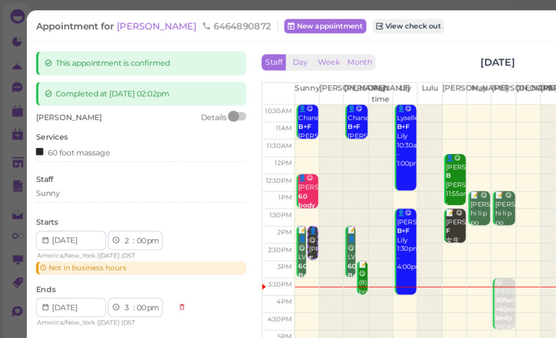
click at [65, 147] on div "Sunny" at bounding box center [107, 148] width 161 height 8
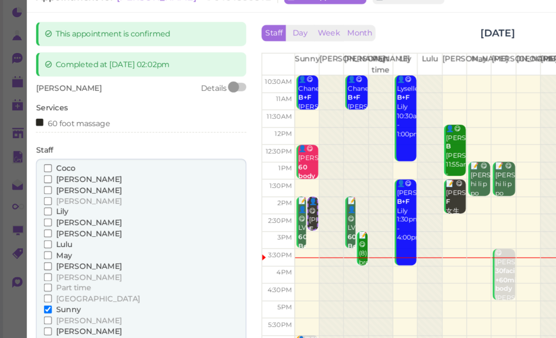
click at [47, 272] on span "[PERSON_NAME]" at bounding box center [68, 275] width 50 height 7
click at [40, 273] on input "[PERSON_NAME]" at bounding box center [37, 276] width 6 height 6
click at [61, 247] on span "[GEOGRAPHIC_DATA]" at bounding box center [75, 250] width 64 height 7
click at [40, 248] on input "[GEOGRAPHIC_DATA]" at bounding box center [37, 251] width 6 height 6
click at [60, 247] on span "[GEOGRAPHIC_DATA]" at bounding box center [75, 250] width 64 height 7
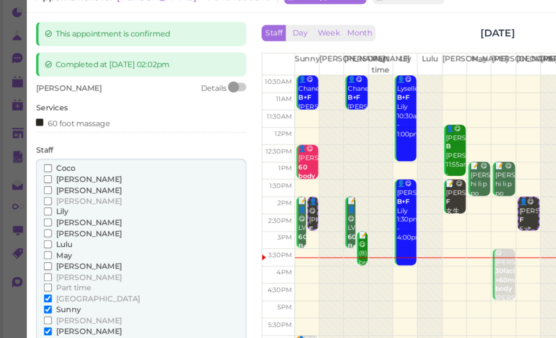
click at [40, 248] on input "[GEOGRAPHIC_DATA]" at bounding box center [37, 251] width 6 height 6
click at [54, 256] on span "Sunny" at bounding box center [52, 259] width 19 height 7
click at [40, 256] on input "Sunny" at bounding box center [37, 259] width 6 height 6
click at [43, 288] on button "Done" at bounding box center [37, 293] width 20 height 10
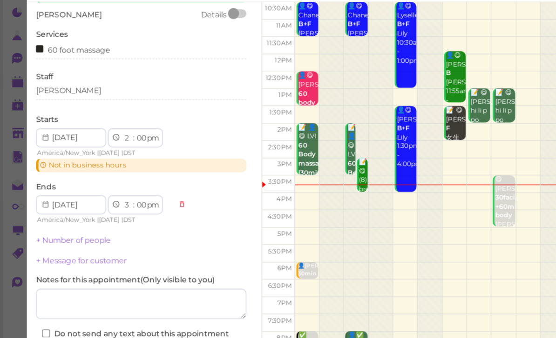
scroll to position [55, 0]
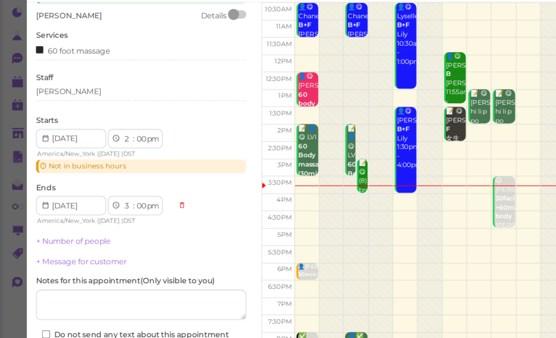
click at [91, 290] on button "Save" at bounding box center [107, 297] width 161 height 15
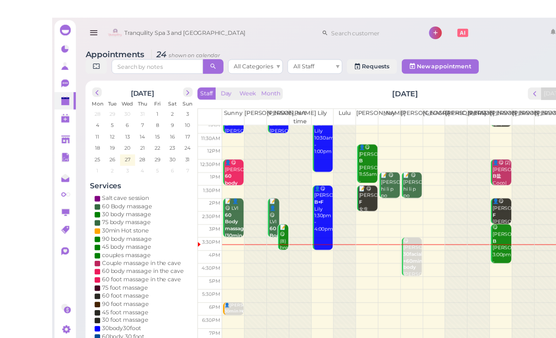
scroll to position [18, 0]
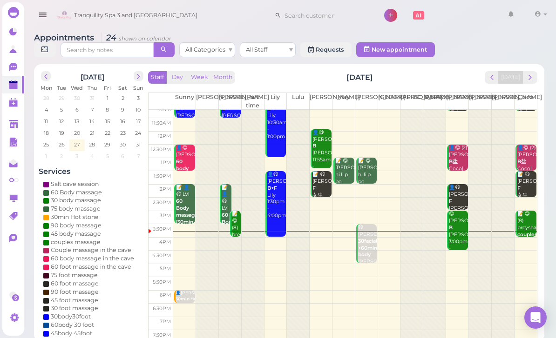
click at [236, 228] on div "📝 😋 (8) breyshanna couples massage Female Coco|Nancy 3:00pm - 4:00pm" at bounding box center [235, 252] width 9 height 83
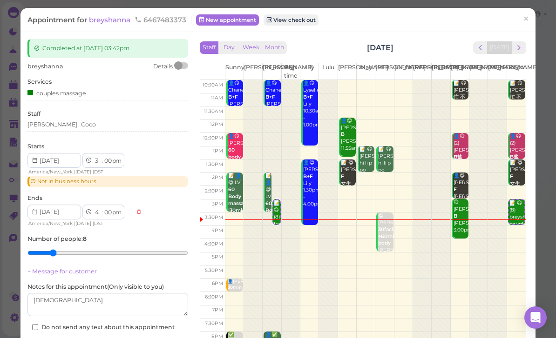
type input "2"
click at [89, 125] on div "Nancy Coco" at bounding box center [107, 125] width 161 height 8
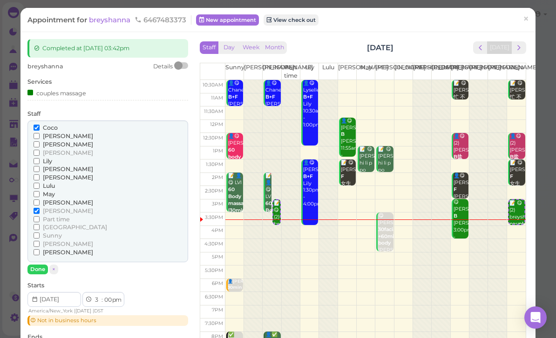
click at [51, 174] on span "[PERSON_NAME]" at bounding box center [68, 177] width 50 height 7
click at [40, 175] on input "[PERSON_NAME]" at bounding box center [37, 178] width 6 height 6
click at [50, 208] on span "[PERSON_NAME]" at bounding box center [68, 211] width 50 height 7
click at [40, 208] on input "[PERSON_NAME]" at bounding box center [37, 211] width 6 height 6
click at [38, 265] on button "Done" at bounding box center [37, 270] width 20 height 10
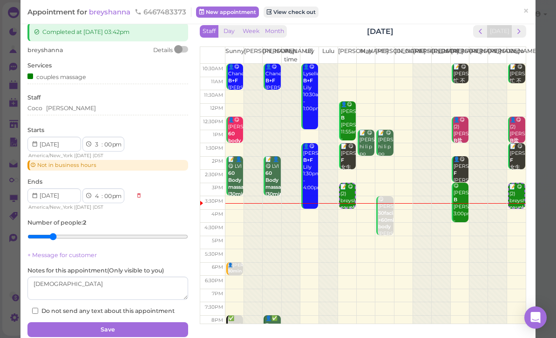
scroll to position [28, 0]
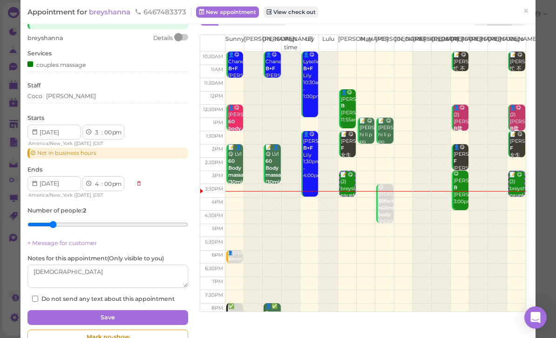
click at [139, 314] on button "Save" at bounding box center [107, 318] width 161 height 15
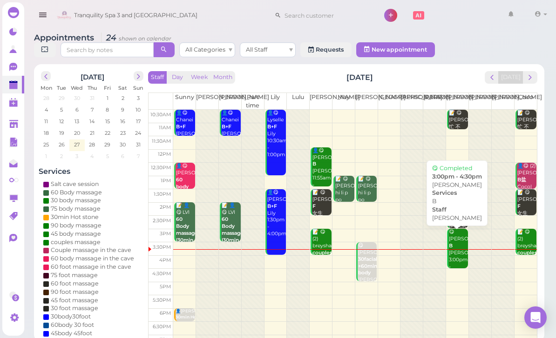
click at [457, 254] on div "😋 SEAN B Tom 3:00pm - 4:30pm" at bounding box center [458, 253] width 20 height 48
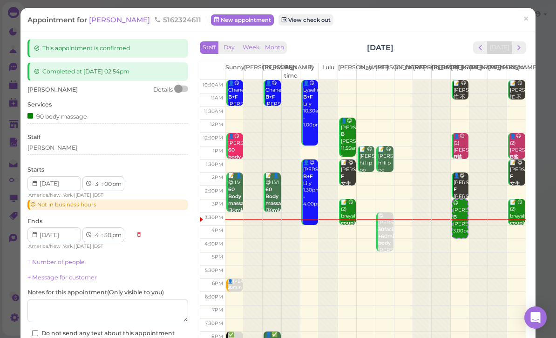
click at [67, 144] on div "[PERSON_NAME]" at bounding box center [107, 148] width 161 height 8
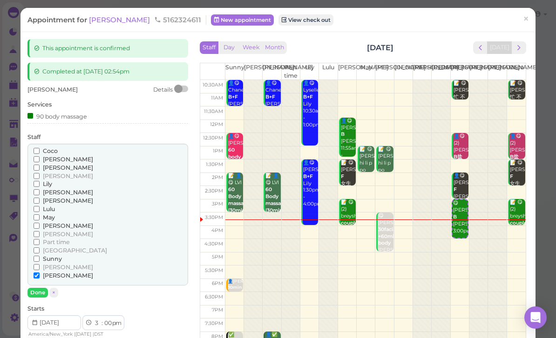
click at [50, 214] on span "May" at bounding box center [49, 217] width 12 height 7
click at [40, 215] on input "May" at bounding box center [37, 218] width 6 height 6
click at [40, 272] on label "[PERSON_NAME]" at bounding box center [64, 276] width 60 height 8
click at [40, 273] on input "[PERSON_NAME]" at bounding box center [37, 276] width 6 height 6
click at [47, 289] on button "Done" at bounding box center [37, 293] width 20 height 10
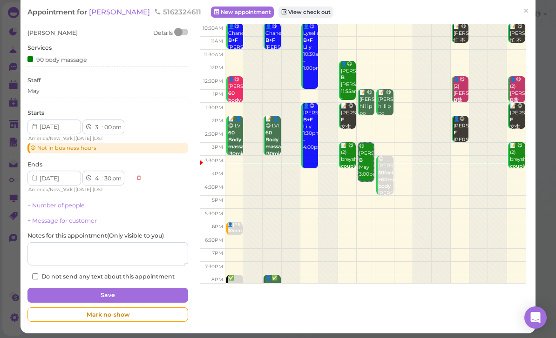
scroll to position [55, 0]
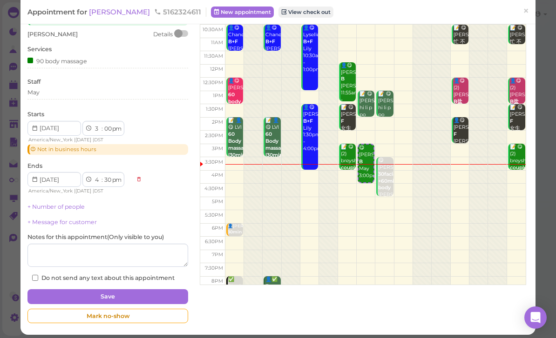
click at [131, 297] on button "Save" at bounding box center [107, 297] width 161 height 15
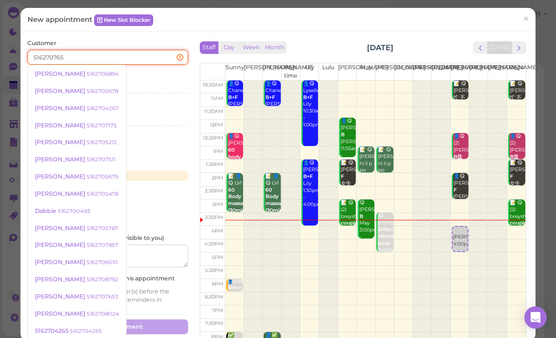
type input "5162707653"
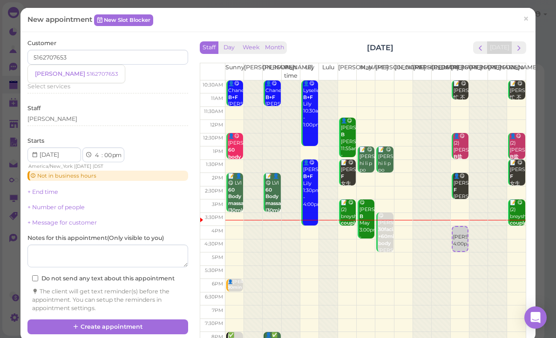
click at [77, 77] on link "Nicole 5162707653" at bounding box center [76, 74] width 97 height 18
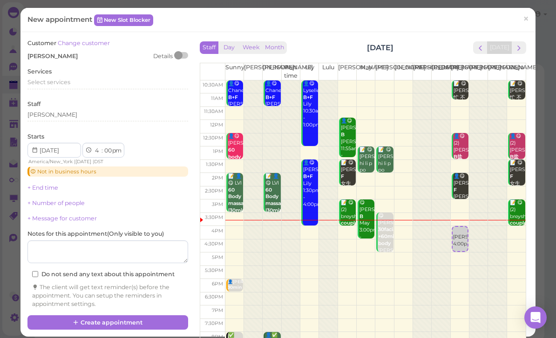
click at [64, 83] on span "Select services" at bounding box center [48, 82] width 43 height 7
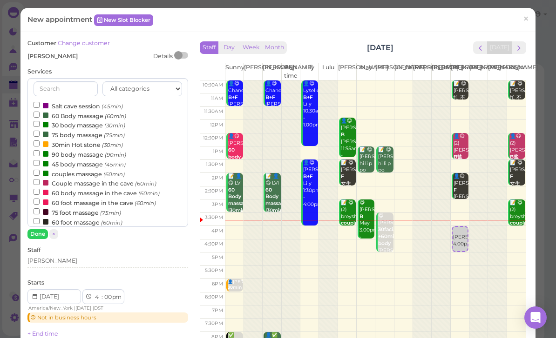
click at [80, 130] on label "75 body massage (75min)" at bounding box center [79, 135] width 91 height 10
click at [40, 131] on input "75 body massage (75min)" at bounding box center [37, 134] width 6 height 6
click at [41, 233] on button "Done" at bounding box center [37, 235] width 20 height 10
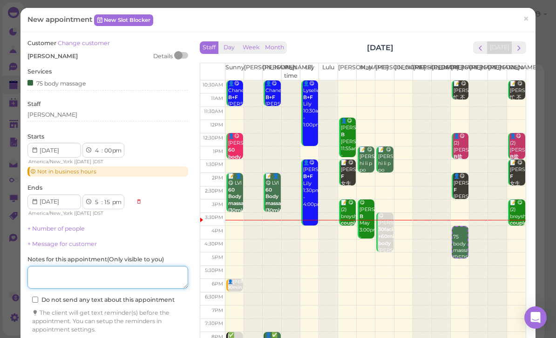
click at [84, 270] on textarea at bounding box center [107, 277] width 161 height 23
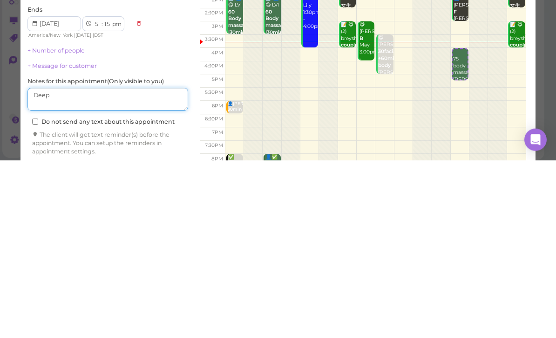
type textarea "Deep"
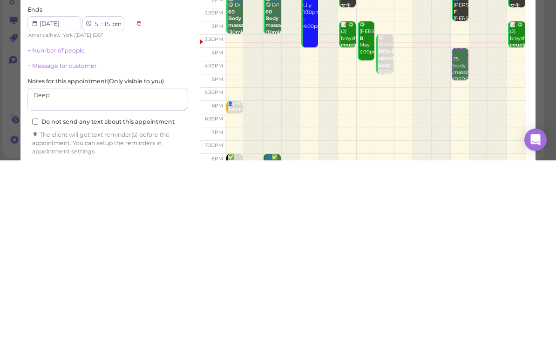
click at [100, 198] on select "1 2 3 4 5 6 7 8 9 10 11 12" at bounding box center [98, 203] width 8 height 10
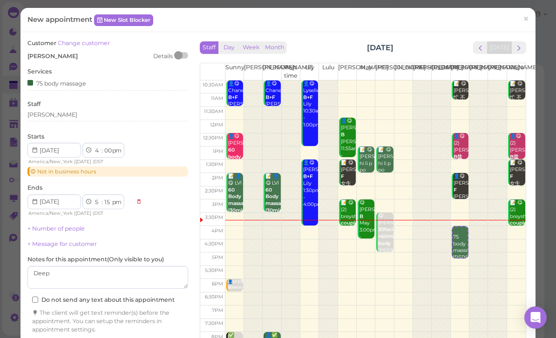
click at [97, 149] on select "1 2 3 4 5 6 7 8 9 10 11 12" at bounding box center [98, 151] width 8 height 10
select select "3"
select select "4"
click at [107, 146] on select "00 05 10 15 20 25 30 35 40 45 50 55" at bounding box center [107, 151] width 9 height 10
select select "50"
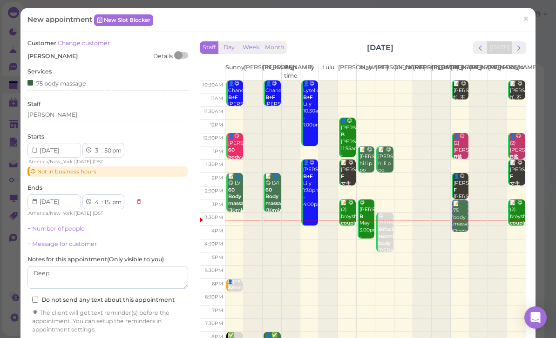
select select "5"
select select "05"
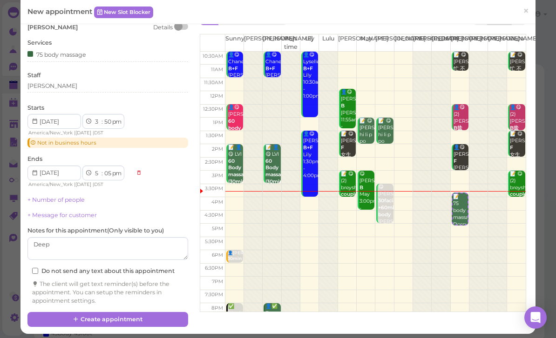
scroll to position [27, 0]
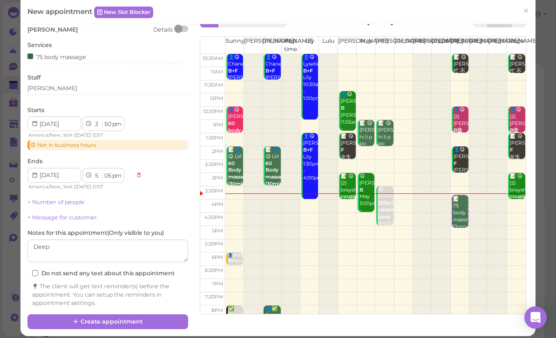
click at [138, 318] on button "Create appointment" at bounding box center [107, 322] width 161 height 15
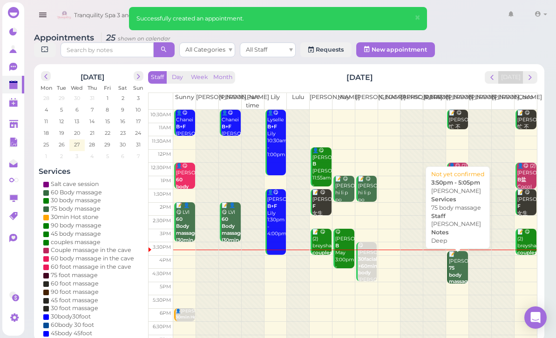
click at [455, 270] on b "75 body massage" at bounding box center [460, 275] width 22 height 20
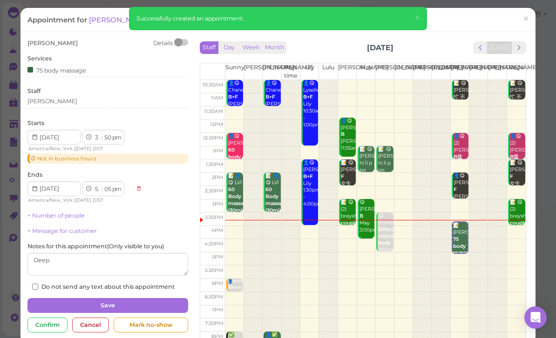
click at [417, 15] on span "×" at bounding box center [417, 17] width 6 height 13
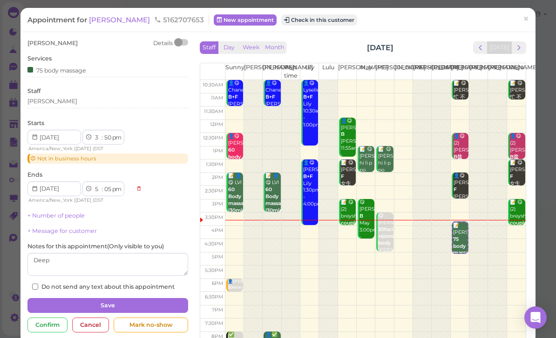
click at [294, 19] on button "Check in this customer" at bounding box center [319, 19] width 76 height 11
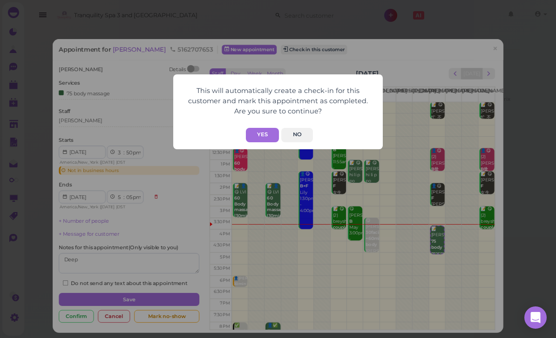
click at [268, 136] on button "Yes" at bounding box center [262, 135] width 33 height 14
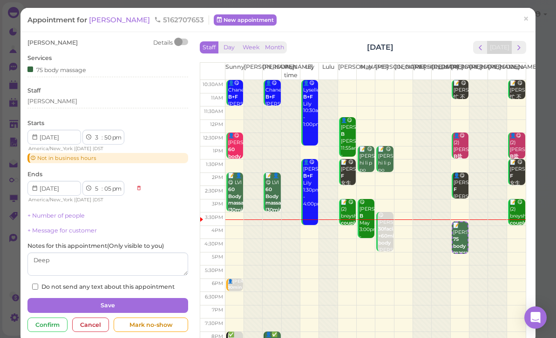
click at [534, 17] on link "×" at bounding box center [525, 20] width 17 height 22
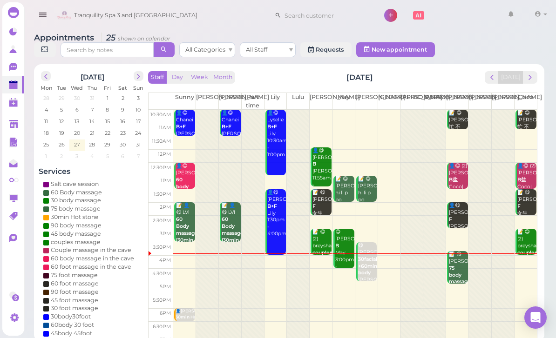
click at [457, 267] on div "📝 😋 Nicole 75 body massage Deep Tom 3:50pm - 5:05pm" at bounding box center [458, 285] width 20 height 69
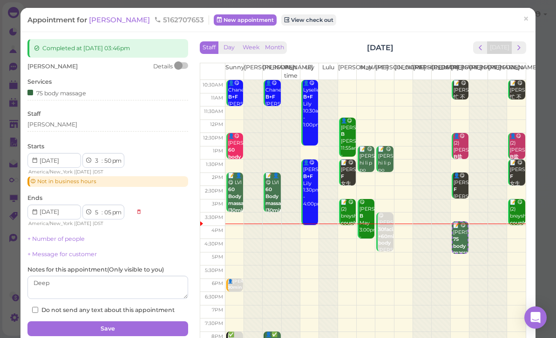
click at [281, 16] on link "View check out" at bounding box center [308, 19] width 55 height 11
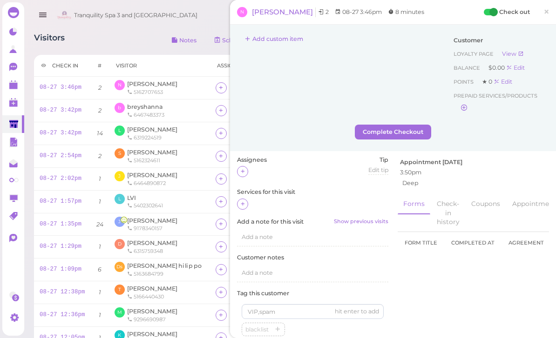
click at [13, 89] on polygon at bounding box center [13, 86] width 8 height 7
